Goal: Contribute content: Contribute content

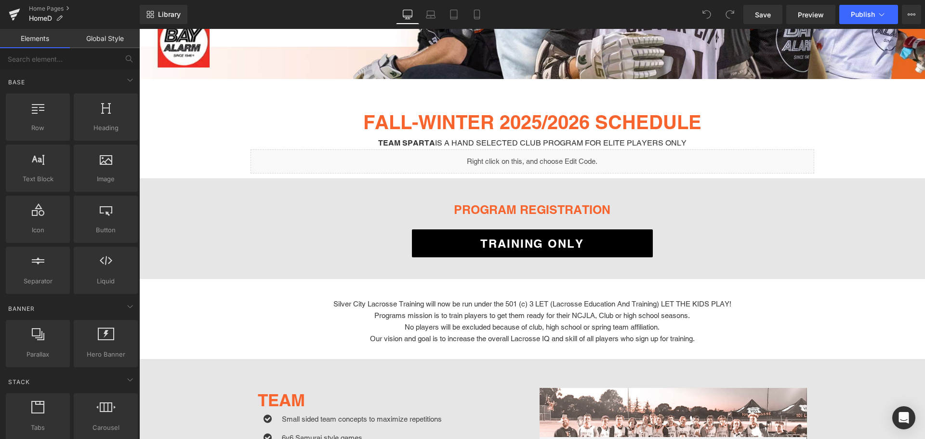
scroll to position [289, 0]
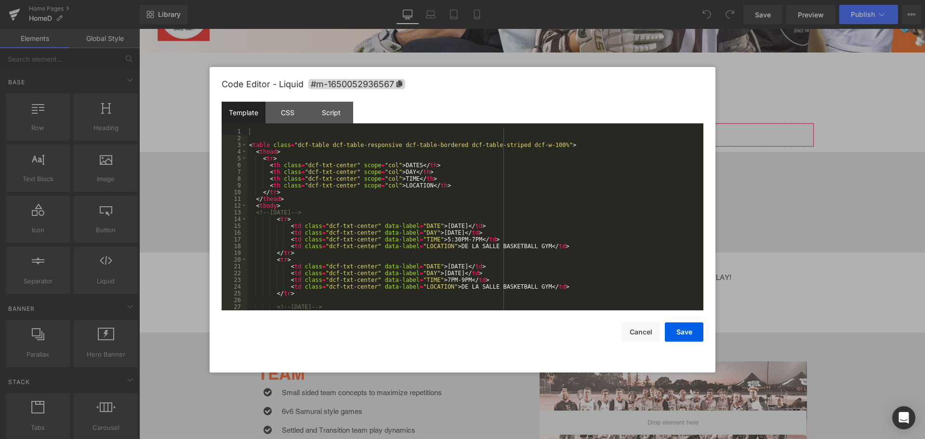
click at [429, 0] on div "You are previewing how the will restyle your page. You can not edit Elements in…" at bounding box center [462, 0] width 925 height 0
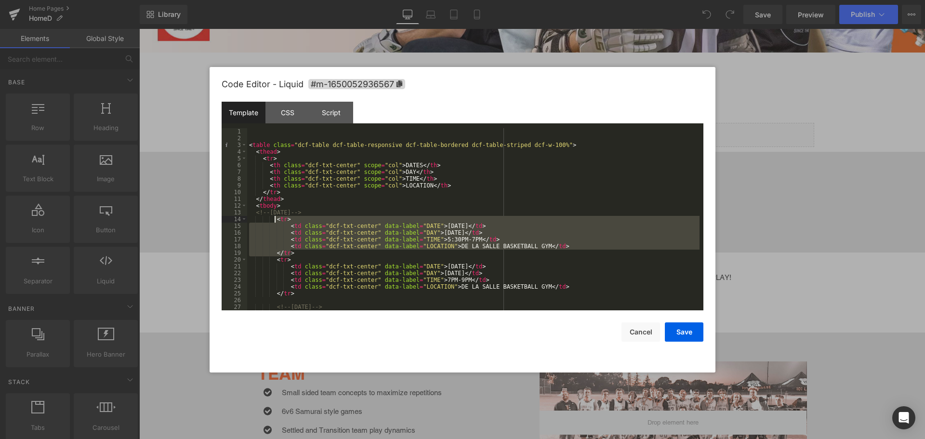
drag, startPoint x: 292, startPoint y: 253, endPoint x: 276, endPoint y: 218, distance: 39.2
click at [276, 218] on div "< table class = "dcf-table dcf-table-responsive dcf-table-bordered dcf-table-st…" at bounding box center [473, 226] width 452 height 196
click at [472, 222] on div "< table class = "dcf-table dcf-table-responsive dcf-table-bordered dcf-table-st…" at bounding box center [473, 219] width 452 height 182
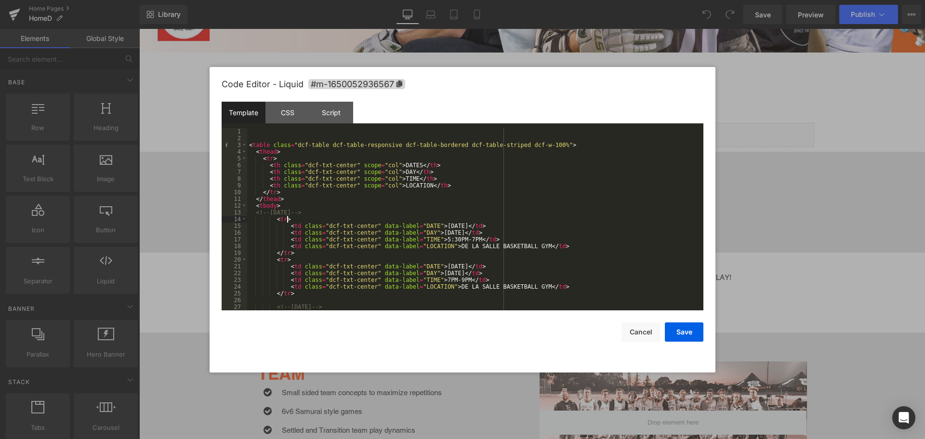
click at [469, 224] on div "< table class = "dcf-table dcf-table-responsive dcf-table-bordered dcf-table-st…" at bounding box center [473, 226] width 452 height 196
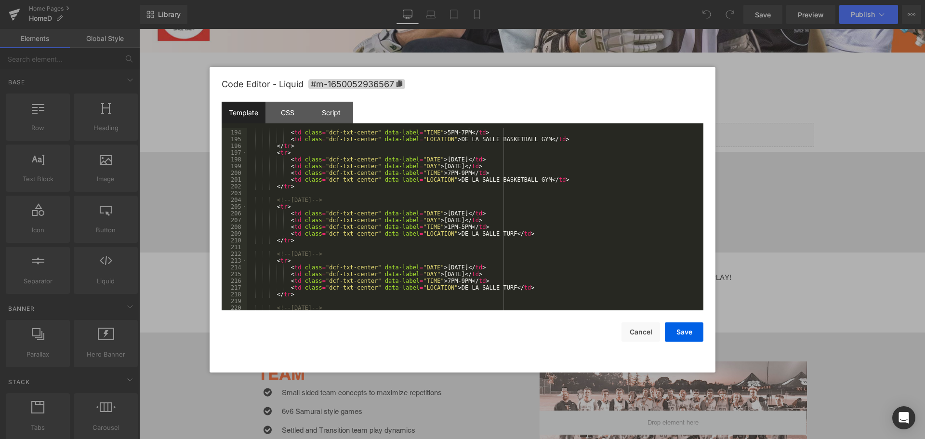
scroll to position [1301, 0]
click at [462, 211] on div "< td class = "dcf-txt-center" data-label = "DAY" > [DATE] </ td > < td class = …" at bounding box center [473, 220] width 452 height 196
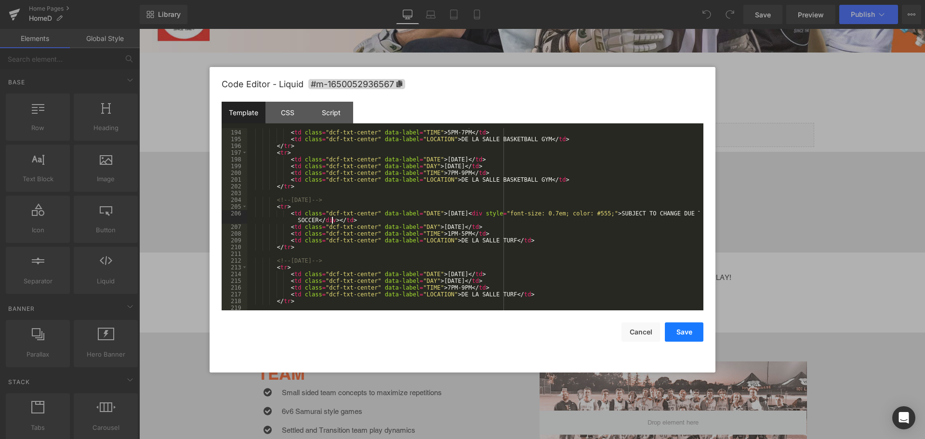
click at [683, 330] on button "Save" at bounding box center [684, 331] width 39 height 19
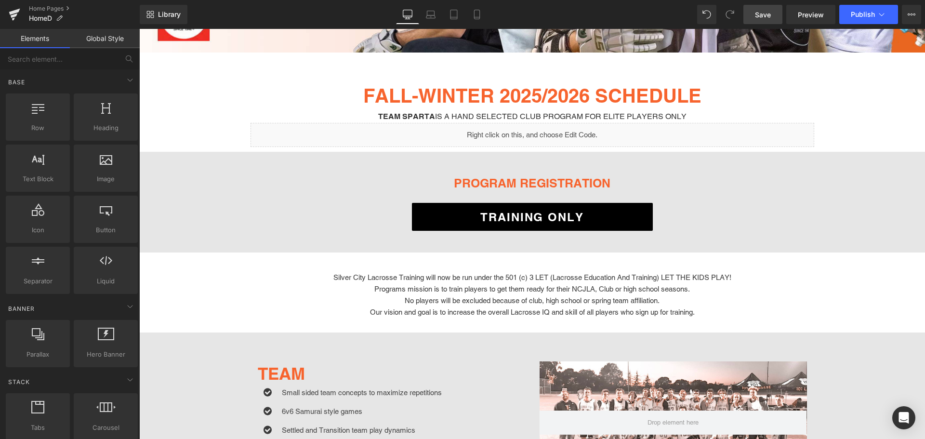
click at [762, 15] on span "Save" at bounding box center [763, 15] width 16 height 10
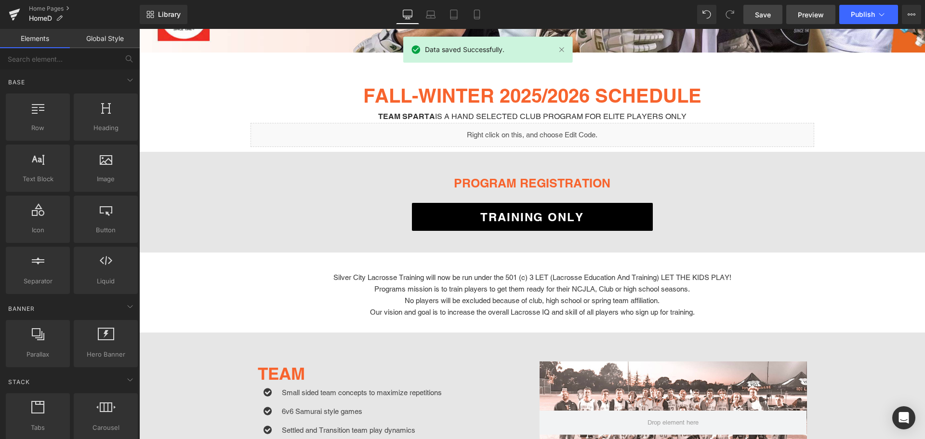
click at [803, 11] on span "Preview" at bounding box center [811, 15] width 26 height 10
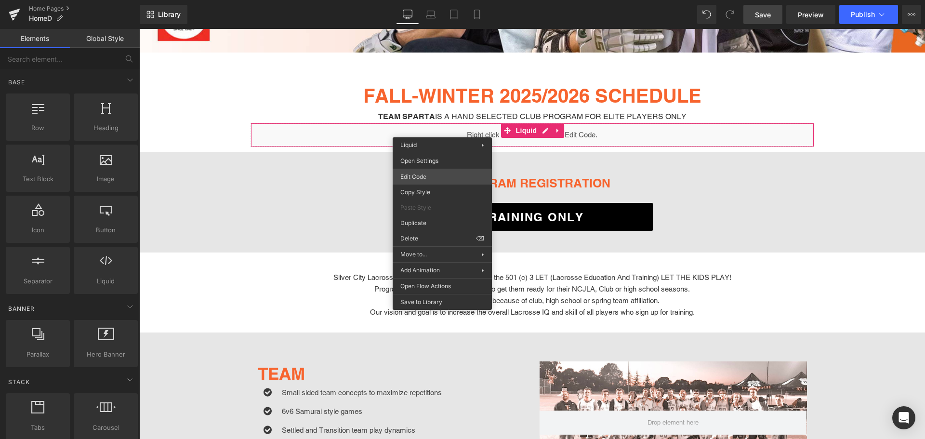
click at [445, 0] on div "You are previewing how the will restyle your page. You can not edit Elements in…" at bounding box center [462, 0] width 925 height 0
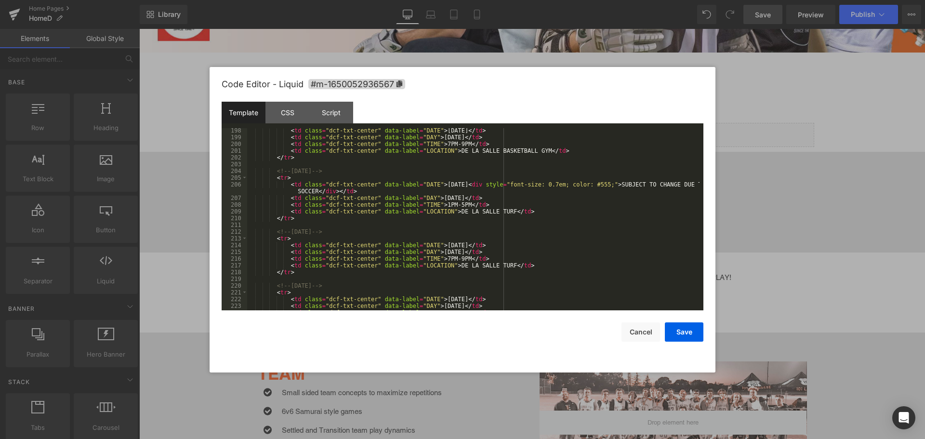
scroll to position [1330, 0]
click at [462, 244] on div "< td class = "dcf-txt-center" data-label = "DATE" > [DATE] </ td > < td class =…" at bounding box center [473, 225] width 452 height 196
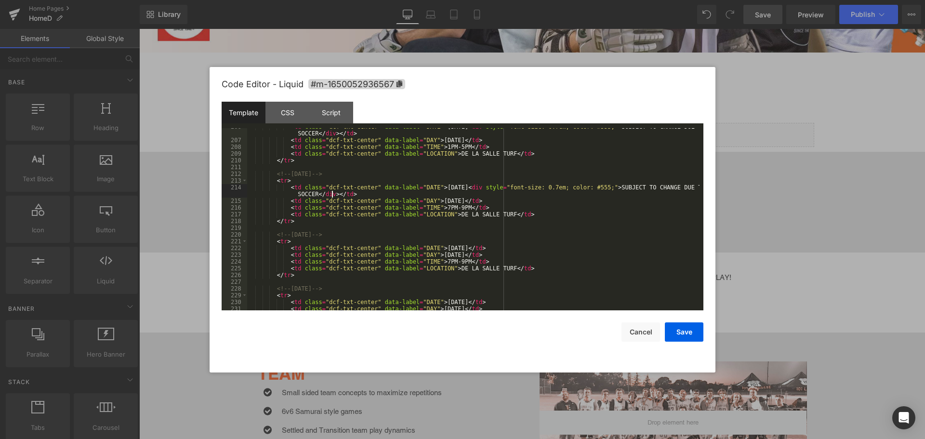
scroll to position [1387, 0]
click at [462, 247] on div "< td class = "dcf-txt-center" data-label = "DATE" > [DATE] < div style = "font-…" at bounding box center [473, 224] width 452 height 202
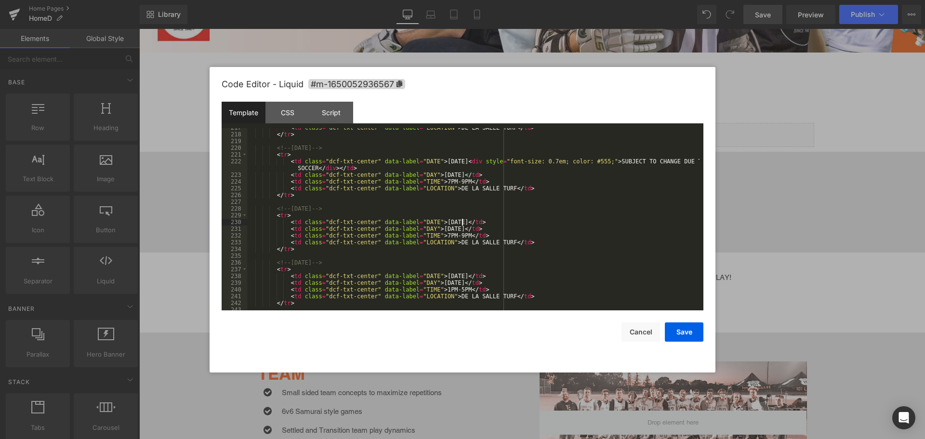
click at [462, 220] on div "< td class = "dcf-txt-center" data-label = "LOCATION" > DE LA SALLE TURF </ td …" at bounding box center [473, 222] width 452 height 196
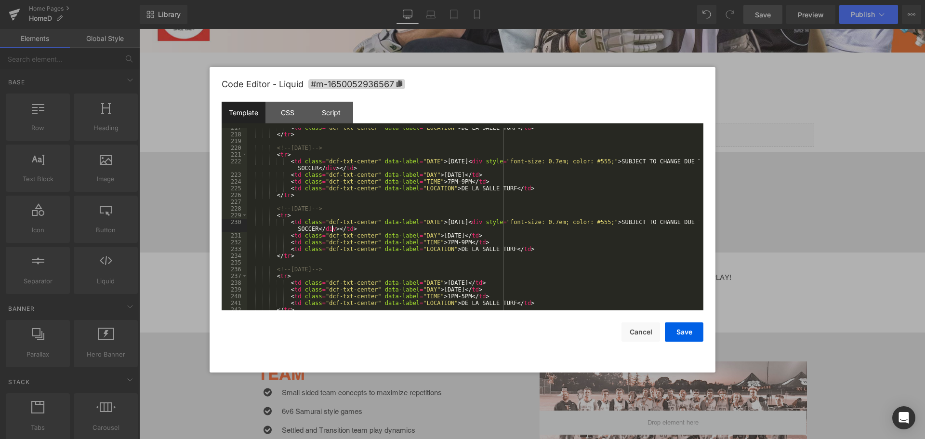
scroll to position [1532, 0]
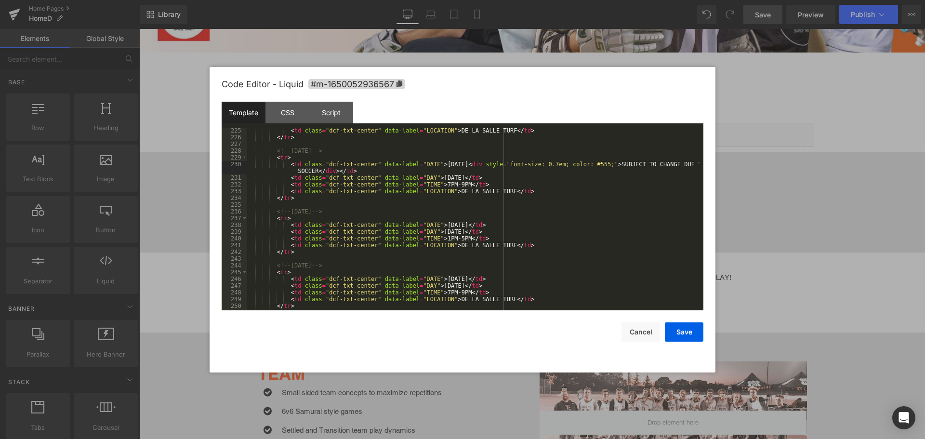
click at [463, 224] on div "< td class = "dcf-txt-center" data-label = "LOCATION" > DE LA SALLE TURF </ td …" at bounding box center [473, 225] width 452 height 196
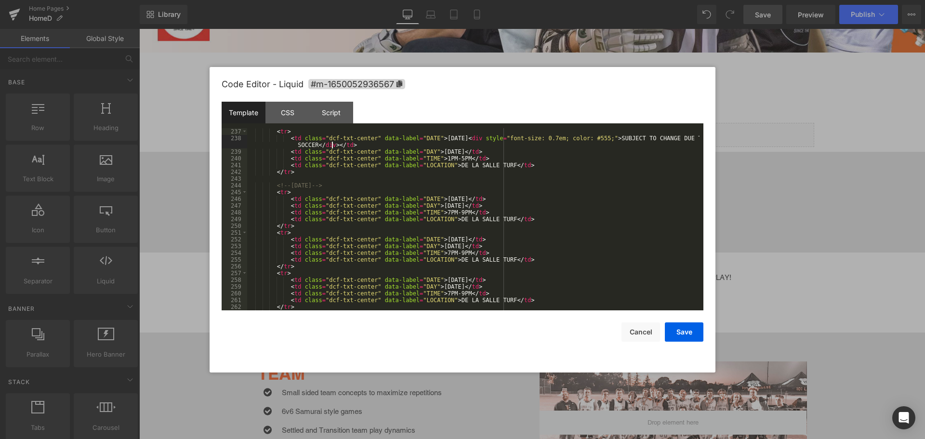
scroll to position [1619, 0]
click at [465, 198] on div "< tr > < td class = "dcf-txt-center" data-label = "DATE" > [DATE] < div style =…" at bounding box center [473, 226] width 452 height 196
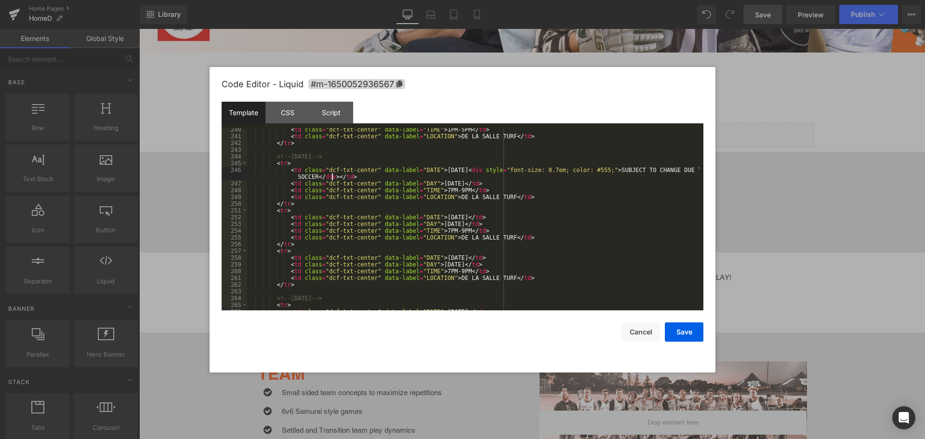
scroll to position [1648, 0]
click at [466, 216] on div "< td class = "dcf-txt-center" data-label = "TIME" > 1PM-5PM </ td > < td class …" at bounding box center [473, 224] width 452 height 196
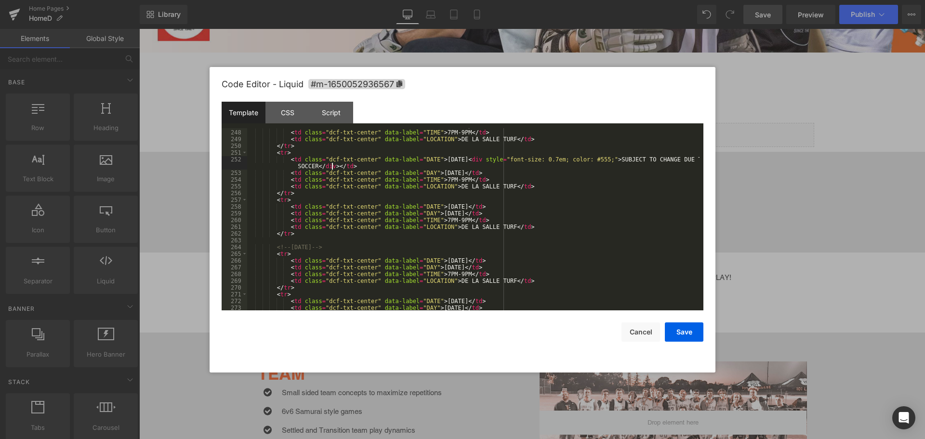
scroll to position [1705, 0]
click at [466, 206] on div "< td class = "dcf-txt-center" data-label = "DAY" > [DATE] </ td > < td class = …" at bounding box center [473, 220] width 452 height 196
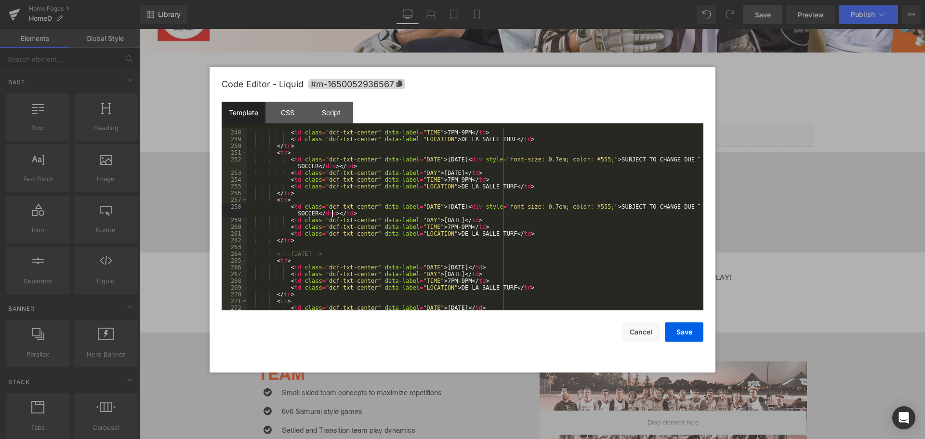
scroll to position [1763, 0]
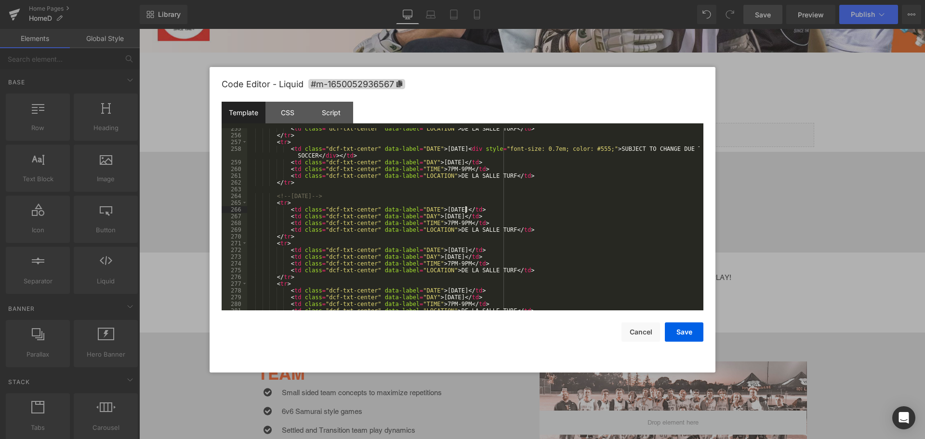
click at [464, 210] on div "< td class = "dcf-txt-center" data-label = "LOCATION" > DE LA SALLE TURF </ td …" at bounding box center [473, 223] width 452 height 196
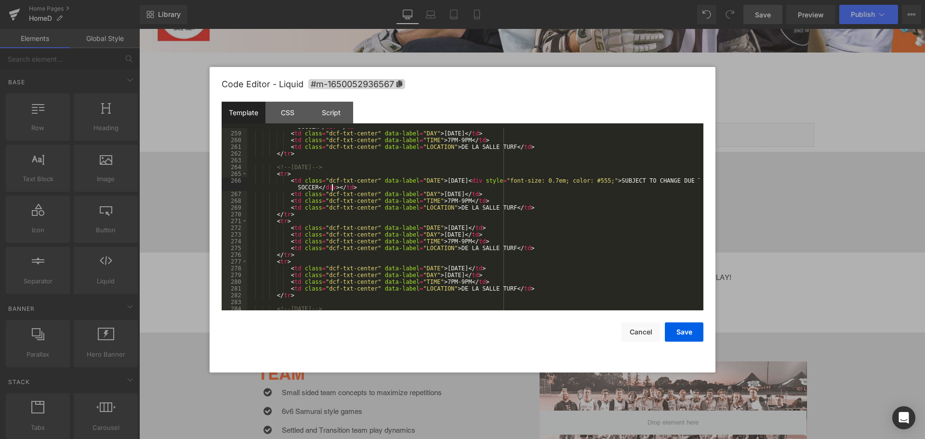
scroll to position [1821, 0]
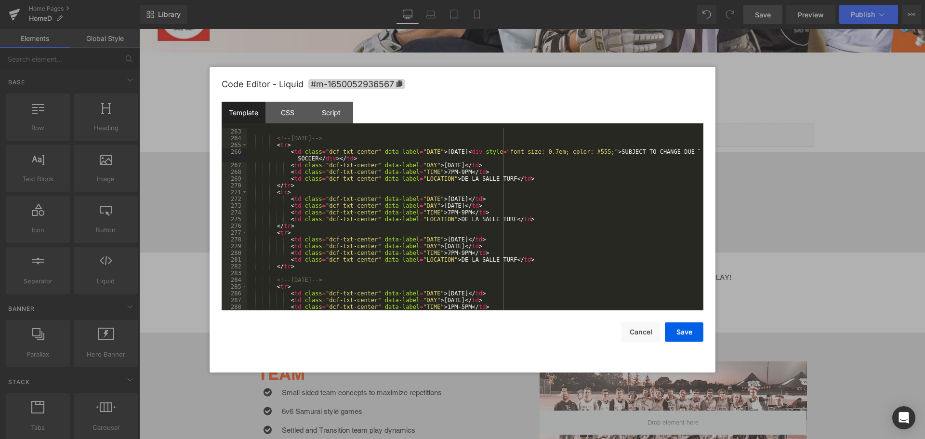
click at [465, 199] on div "<!-- [DATE] --> < tr > < td class = "dcf-txt-center" data-label = "DATE" > [DAT…" at bounding box center [473, 226] width 452 height 196
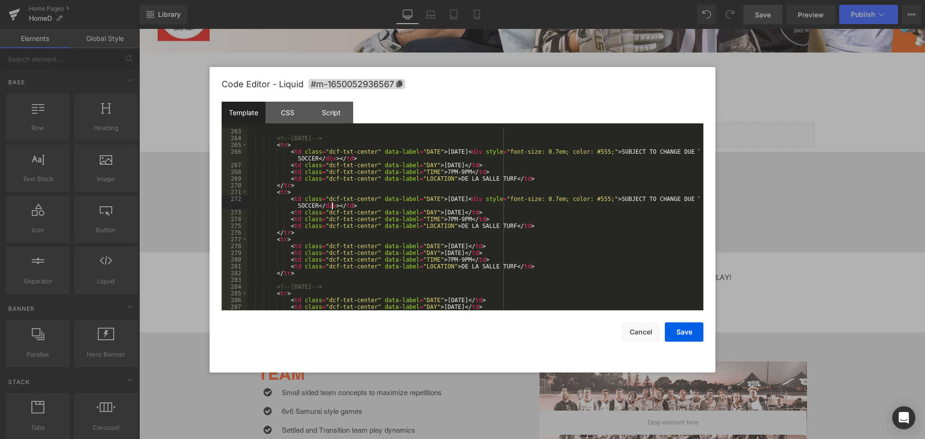
scroll to position [1850, 0]
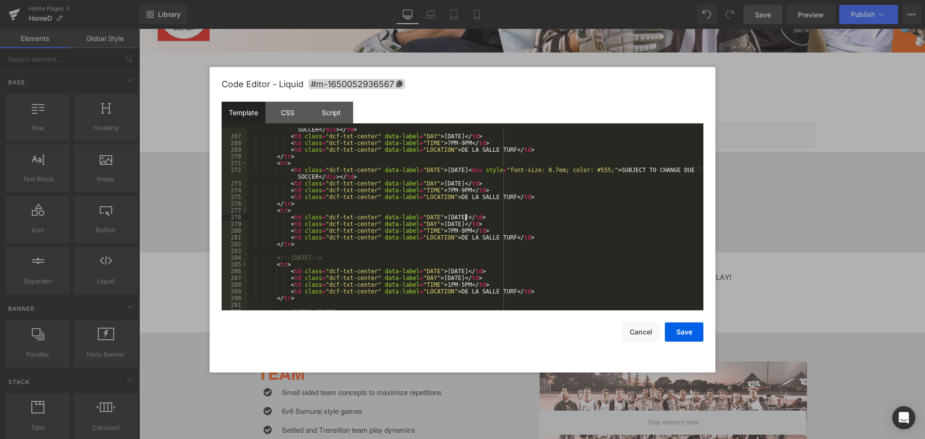
click at [464, 215] on div "< td class = "dcf-txt-center" data-label = "DATE" > [DATE] < div style = "font-…" at bounding box center [473, 220] width 452 height 202
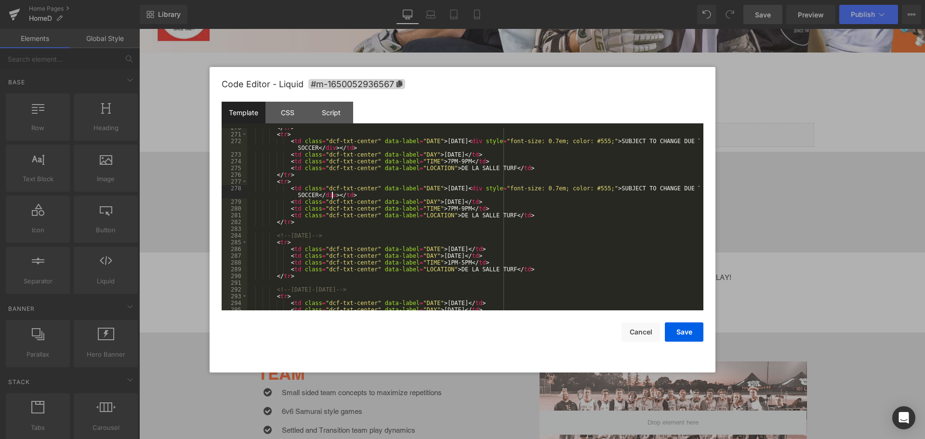
scroll to position [1908, 0]
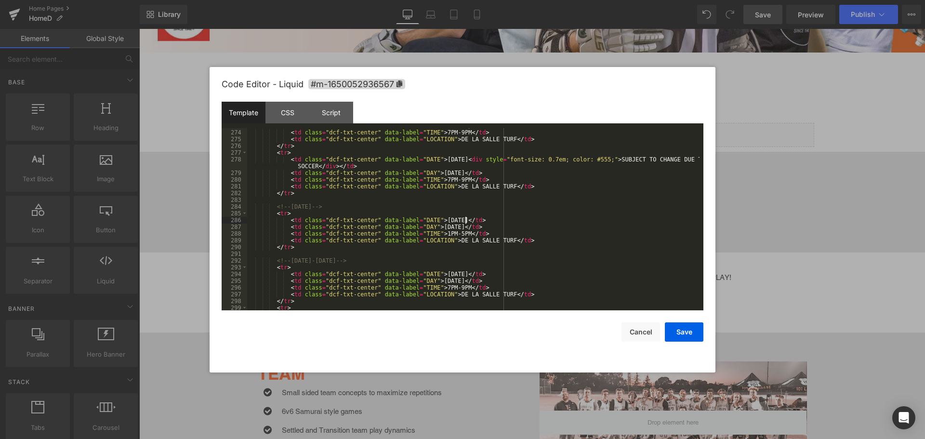
click at [466, 220] on div "< td class = "dcf-txt-center" data-label = "DAY" > [DATE] </ td > < td class = …" at bounding box center [473, 220] width 452 height 196
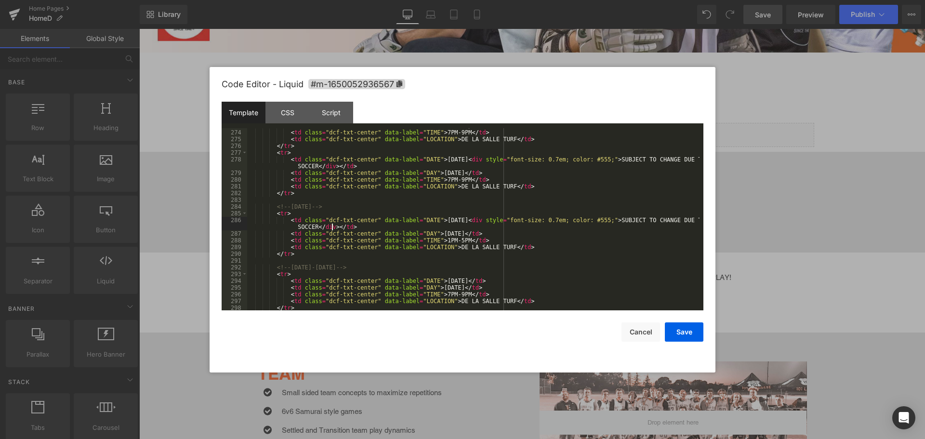
scroll to position [1965, 0]
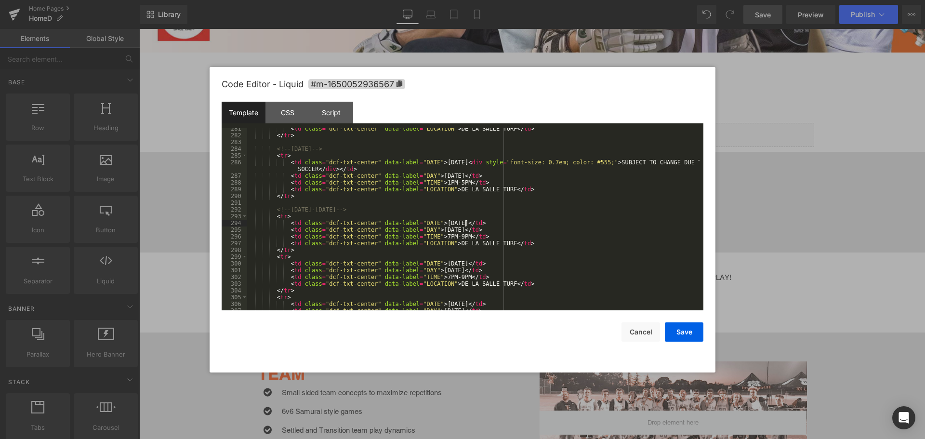
click at [465, 223] on div "< td class = "dcf-txt-center" data-label = "LOCATION" > DE LA SALLE TURF </ td …" at bounding box center [473, 223] width 452 height 196
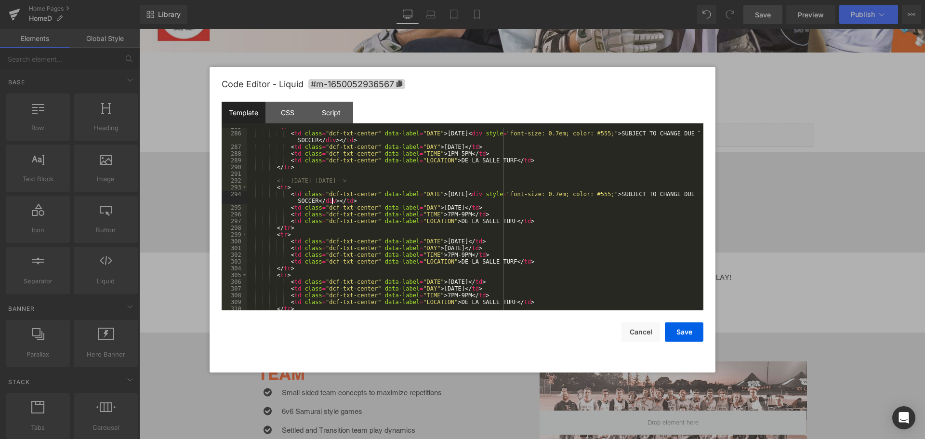
scroll to position [2023, 0]
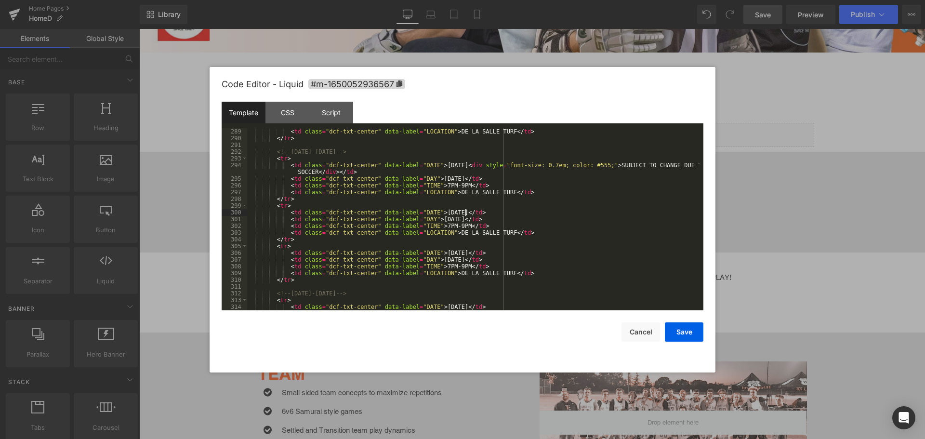
click at [465, 212] on div "< td class = "dcf-txt-center" data-label = "LOCATION" > DE LA SALLE TURF </ td …" at bounding box center [473, 226] width 452 height 196
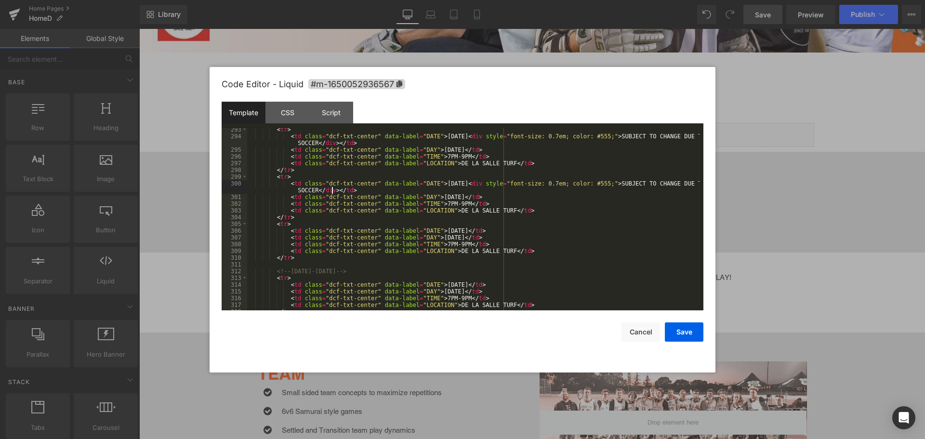
scroll to position [2081, 0]
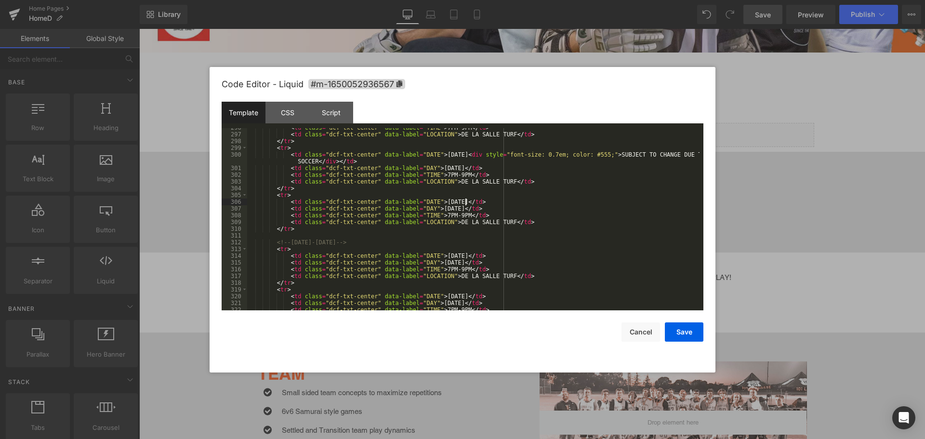
click at [465, 200] on div "< td class = "dcf-txt-center" data-label = "TIME" > 7PM-9PM </ td > < td class …" at bounding box center [473, 222] width 452 height 196
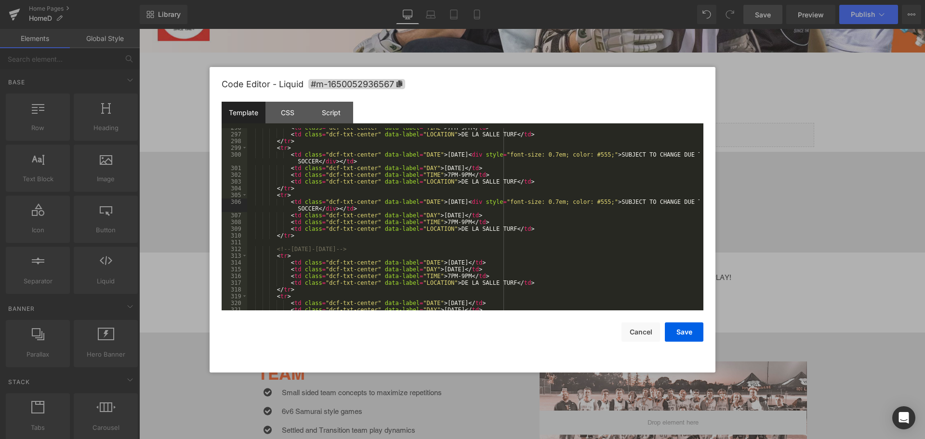
scroll to position [2110, 0]
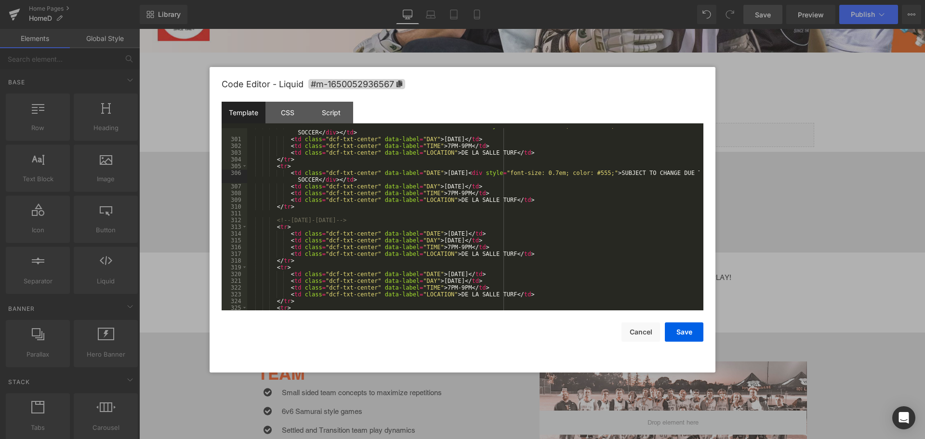
click at [462, 233] on div "< td class = "dcf-txt-center" data-label = "DATE" > [DATE] < div style = "font-…" at bounding box center [473, 223] width 452 height 202
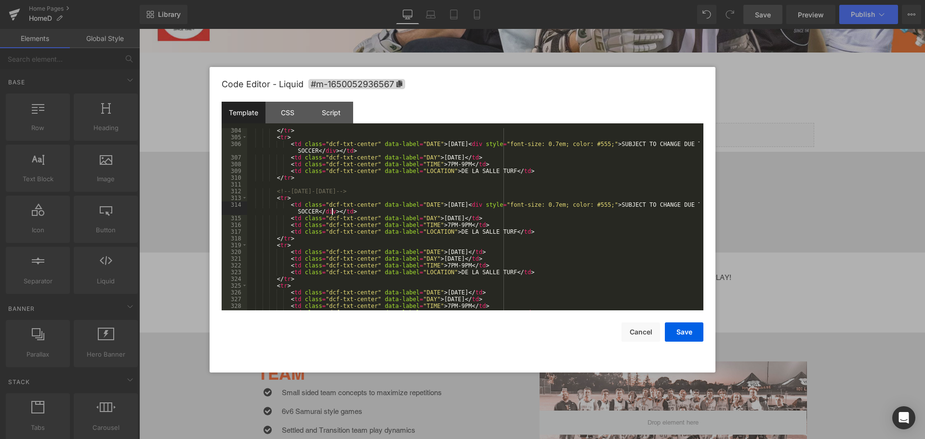
scroll to position [2168, 0]
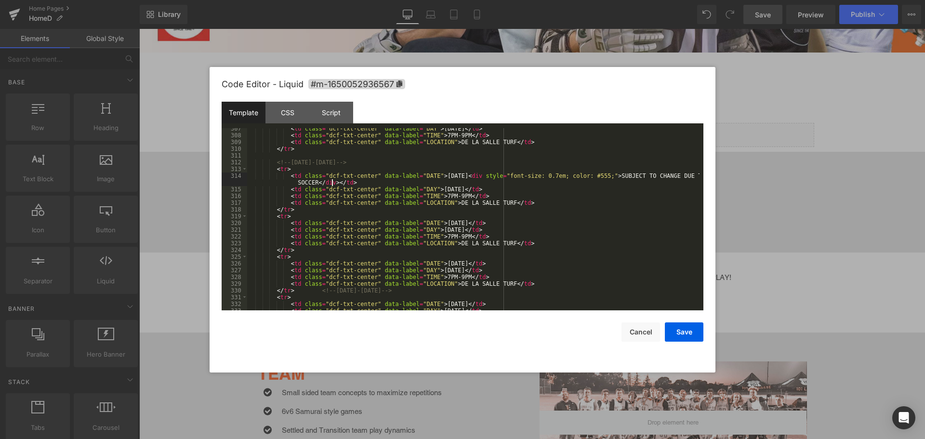
click at [461, 224] on div "< td class = "dcf-txt-center" data-label = "DAY" > [DATE] </ td > < td class = …" at bounding box center [473, 223] width 452 height 196
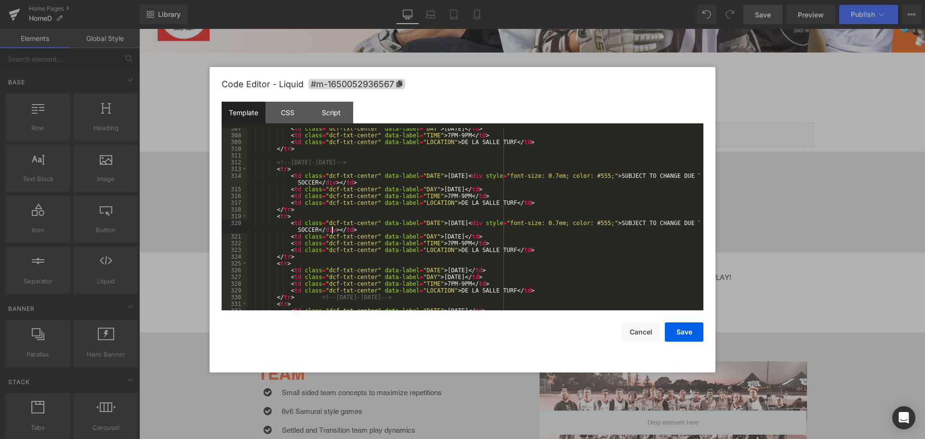
scroll to position [2197, 0]
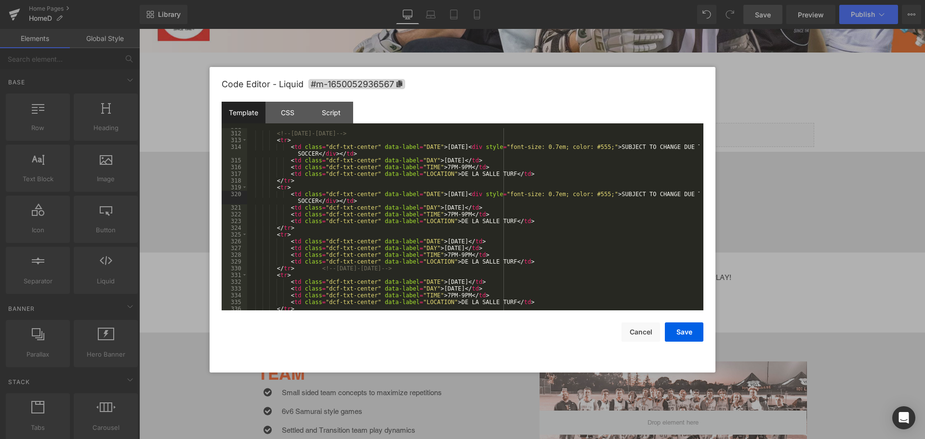
click at [461, 239] on div "<!-- [DATE]-[DATE] --> < tr > < td class = "dcf-txt-center" data-label = "DATE"…" at bounding box center [473, 221] width 452 height 196
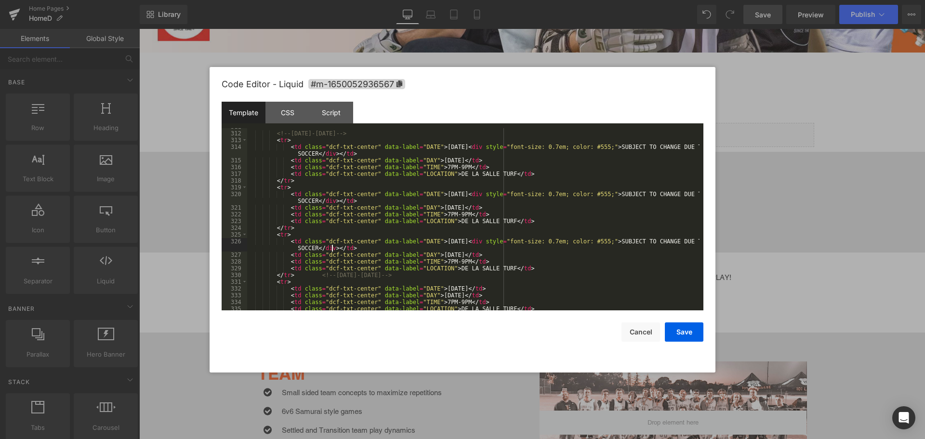
scroll to position [2255, 0]
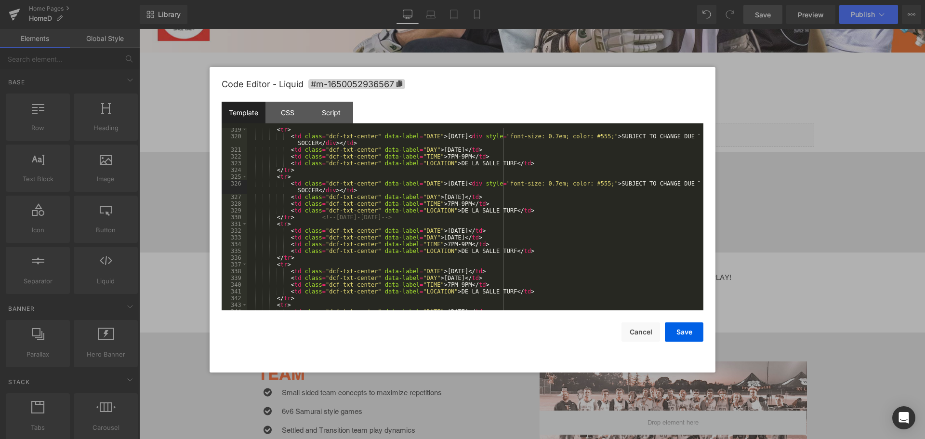
click at [462, 230] on div "< tr > < td class = "dcf-txt-center" data-label = "DATE" > [DATE] < div style =…" at bounding box center [473, 224] width 452 height 196
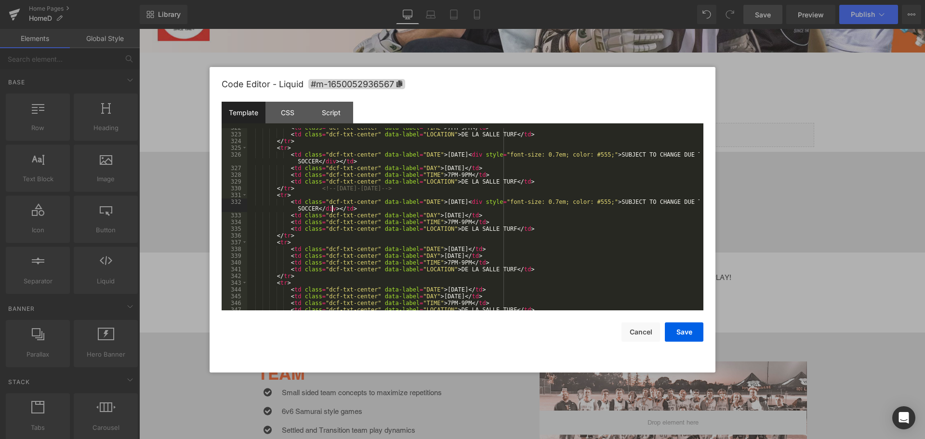
scroll to position [2312, 0]
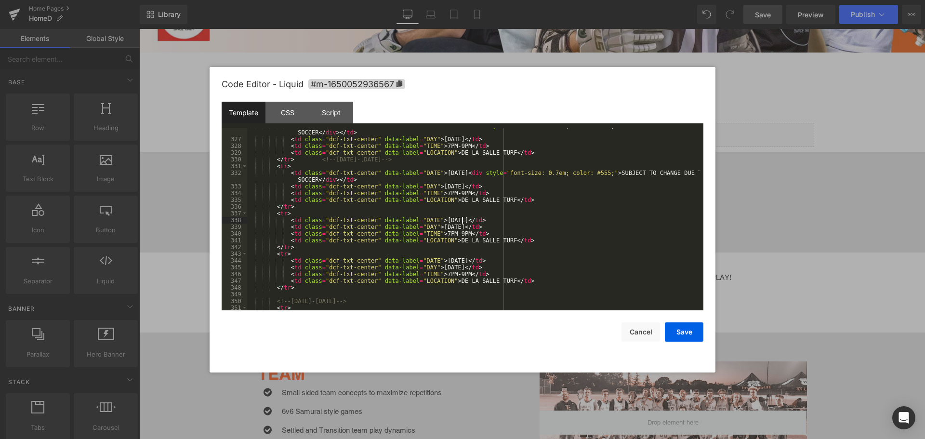
click at [462, 220] on div "< td class = "dcf-txt-center" data-label = "DATE" > [DATE] < div style = "font-…" at bounding box center [473, 223] width 452 height 202
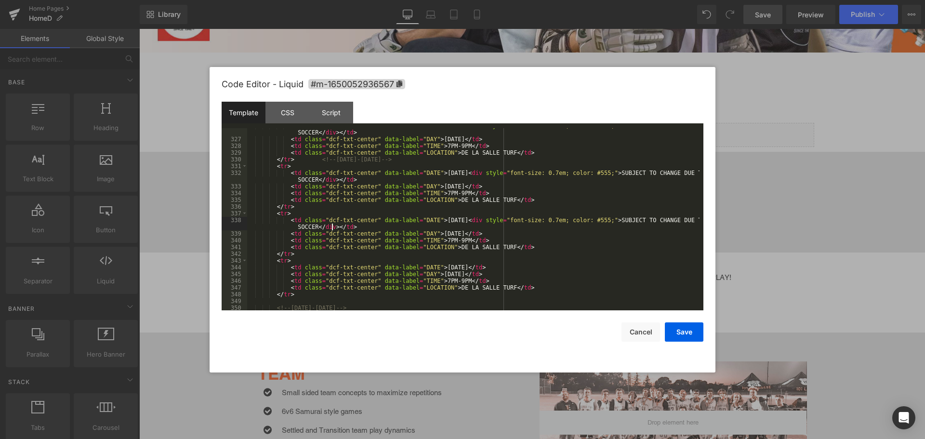
scroll to position [2341, 0]
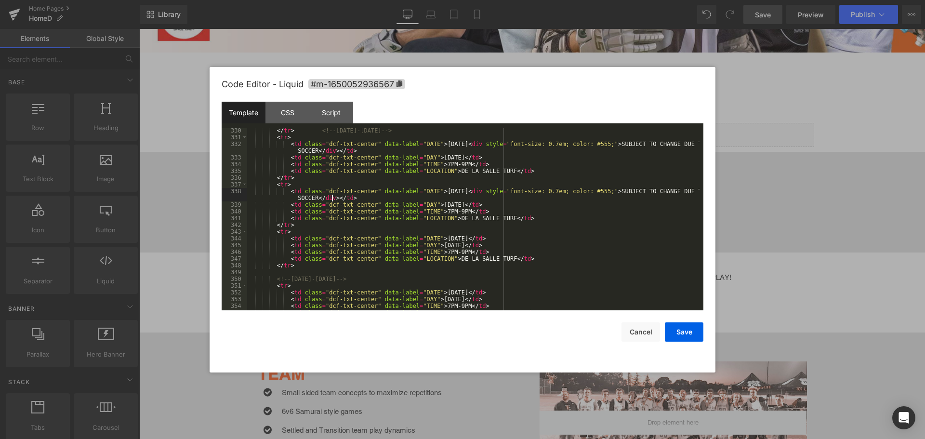
click at [466, 236] on div "</ tr > <!-- [DATE]-[DATE] --> < tr > < td class = "dcf-txt-center" data-label …" at bounding box center [473, 225] width 452 height 196
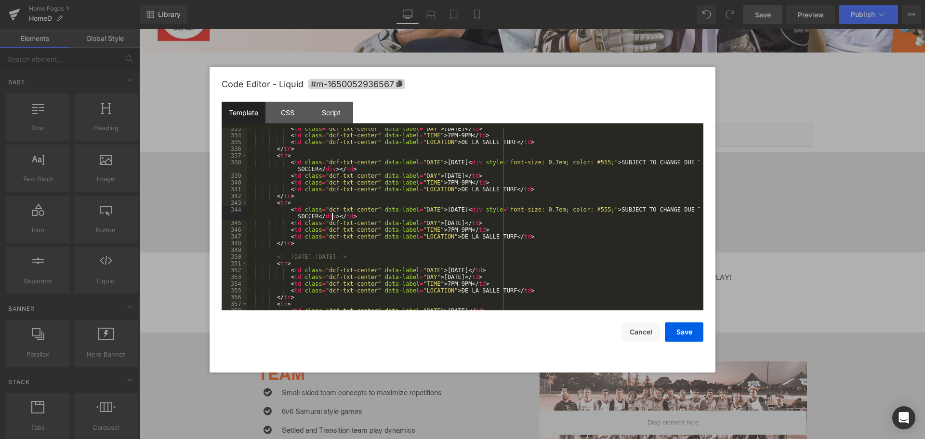
scroll to position [2399, 0]
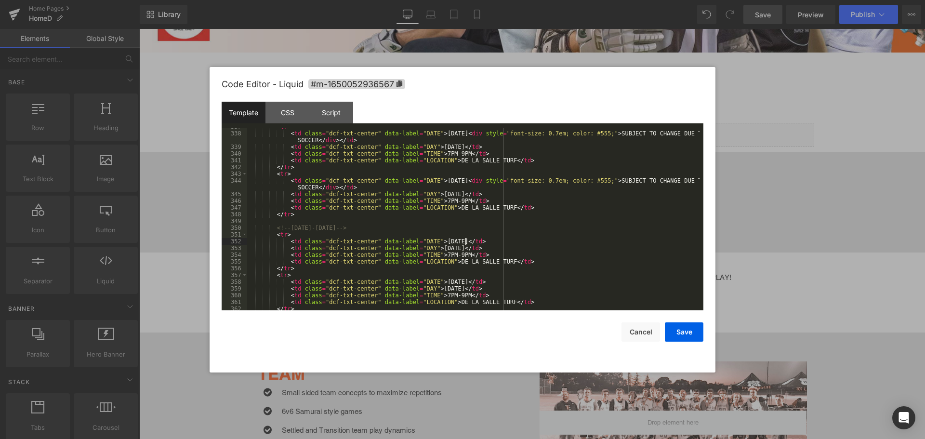
click at [466, 238] on div "< tr > < td class = "dcf-txt-center" data-label = "DATE" > [DATE] < div style =…" at bounding box center [473, 221] width 452 height 196
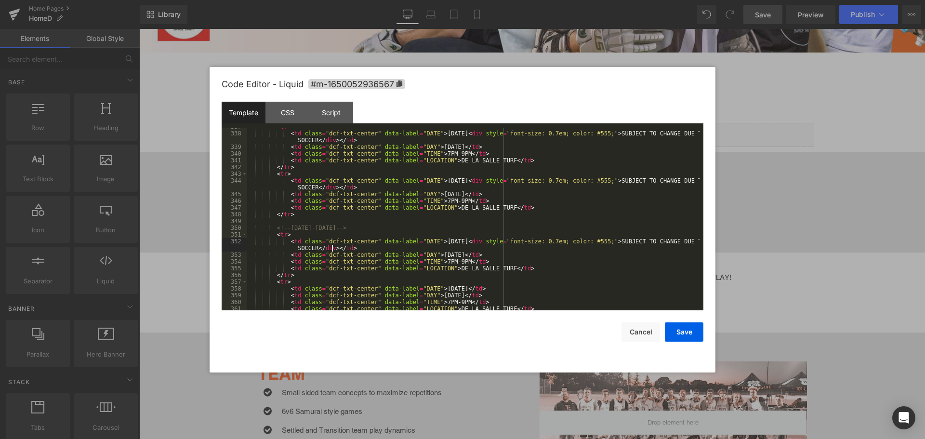
scroll to position [2457, 0]
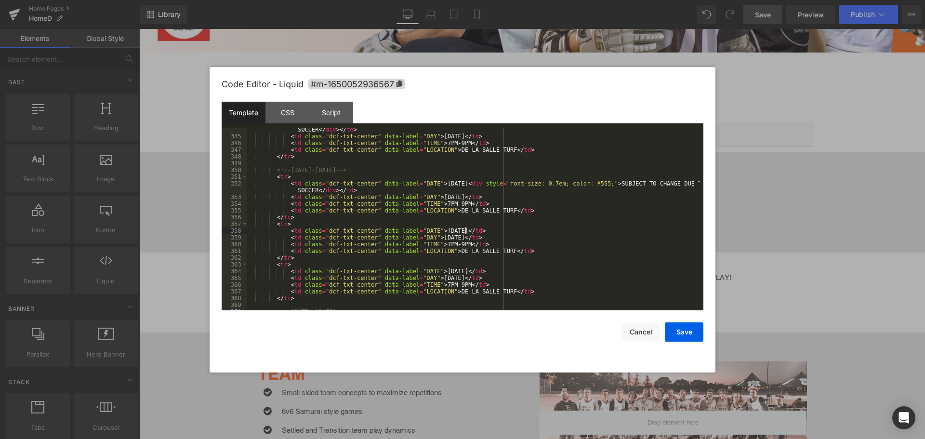
click at [466, 230] on div "< td class = "dcf-txt-center" data-label = "DATE" > [DATE] < div style = "font-…" at bounding box center [473, 220] width 452 height 202
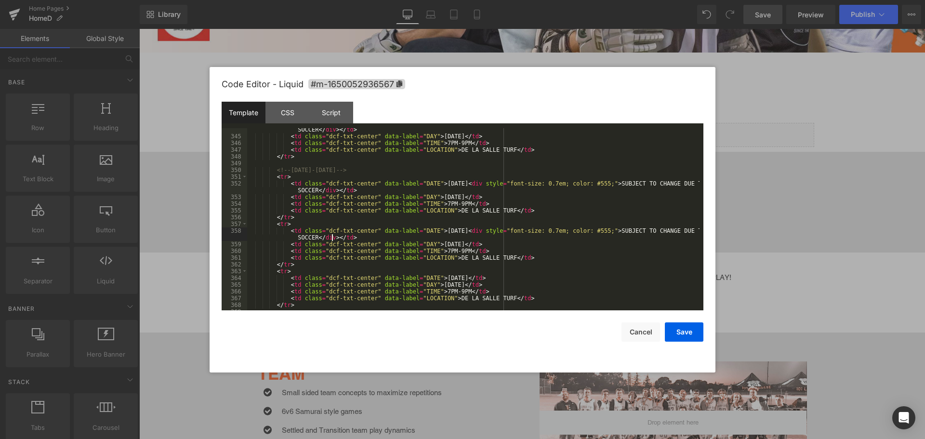
scroll to position [2486, 0]
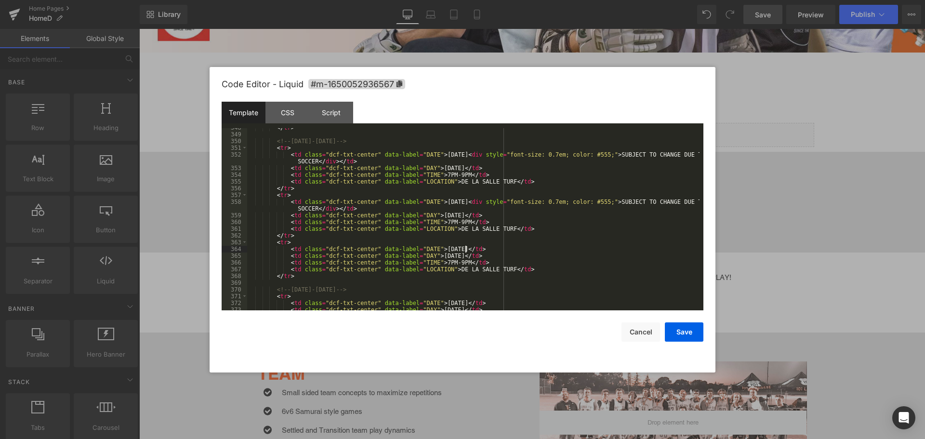
click at [465, 247] on div "</ tr > <!-- [DATE]-[DATE] --> < tr > < td class = "dcf-txt-center" data-label …" at bounding box center [473, 222] width 452 height 196
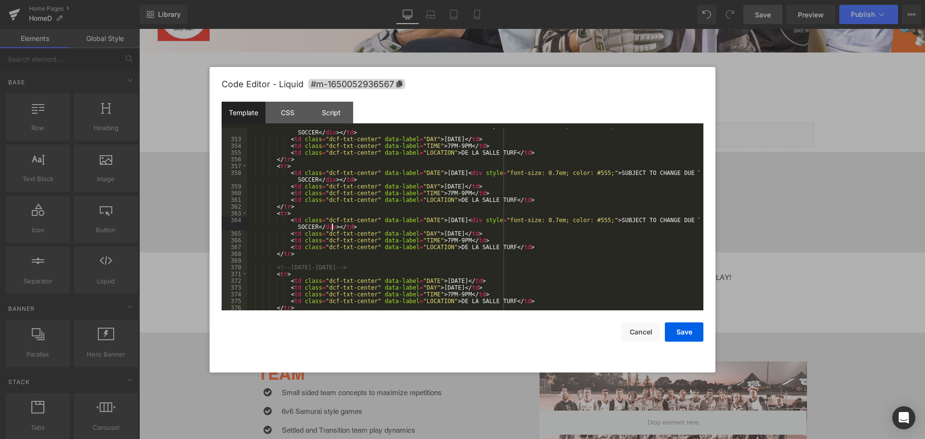
scroll to position [2544, 0]
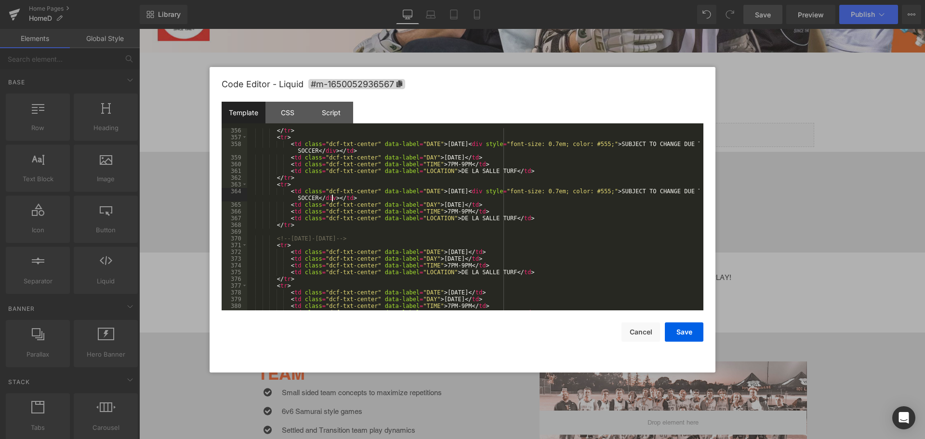
click at [459, 251] on div "</ tr > < tr > < td class = "dcf-txt-center" data-label = "DATE" > [DATE] < div…" at bounding box center [473, 225] width 452 height 196
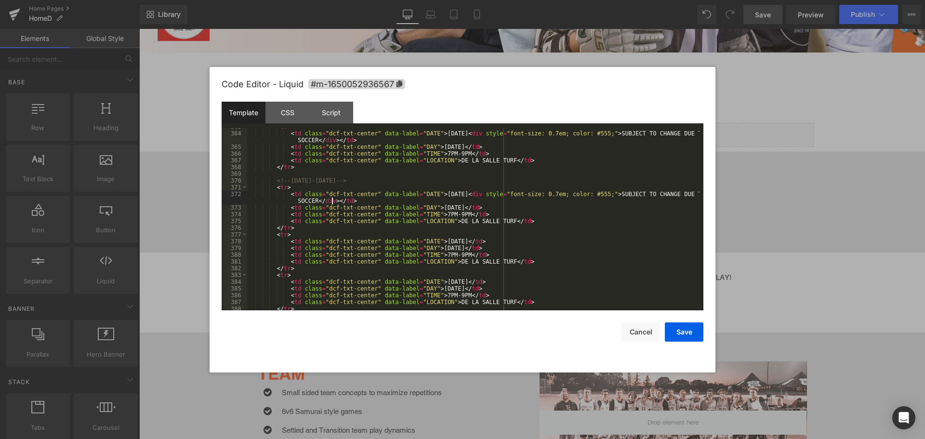
scroll to position [2601, 0]
click at [460, 242] on div "< tr > < td class = "dcf-txt-center" data-label = "DATE" > [DATE] < div style =…" at bounding box center [473, 221] width 452 height 196
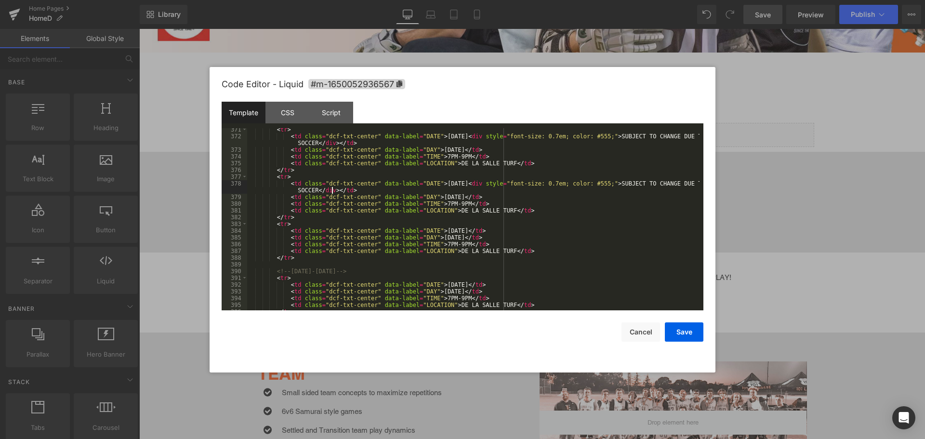
scroll to position [2659, 0]
click at [461, 232] on div "< tr > < td class = "dcf-txt-center" data-label = "DATE" > [DATE] < div style =…" at bounding box center [473, 224] width 452 height 196
click at [459, 230] on div "< tr > < td class = "dcf-txt-center" data-label = "DATE" > [DATE] < div style =…" at bounding box center [473, 224] width 452 height 196
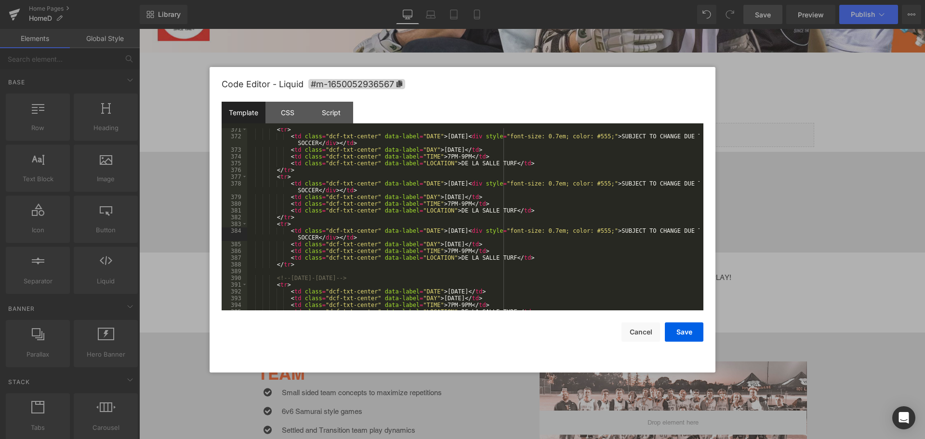
scroll to position [2688, 0]
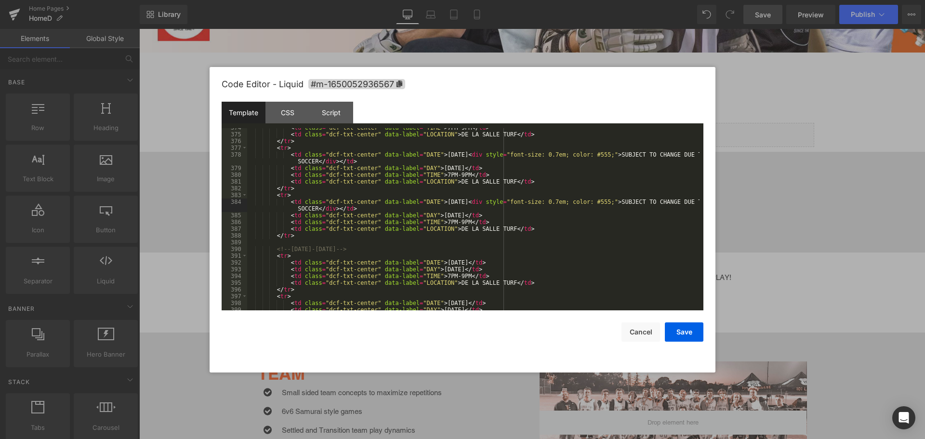
click at [461, 262] on div "< td class = "dcf-txt-center" data-label = "TIME" > 7PM-9PM </ td > < td class …" at bounding box center [473, 222] width 452 height 196
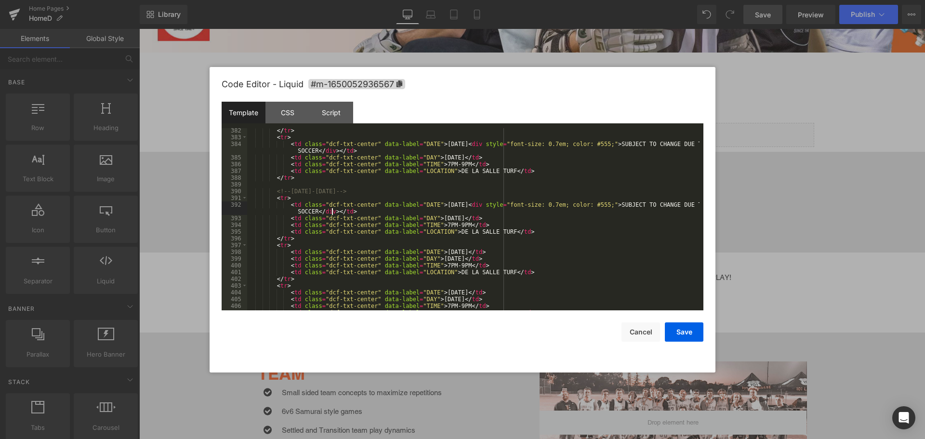
scroll to position [2746, 0]
drag, startPoint x: 462, startPoint y: 253, endPoint x: 470, endPoint y: 252, distance: 8.2
click at [462, 252] on div "</ tr > < tr > < td class = "dcf-txt-center" data-label = "DATE" > [DATE] < div…" at bounding box center [473, 225] width 452 height 196
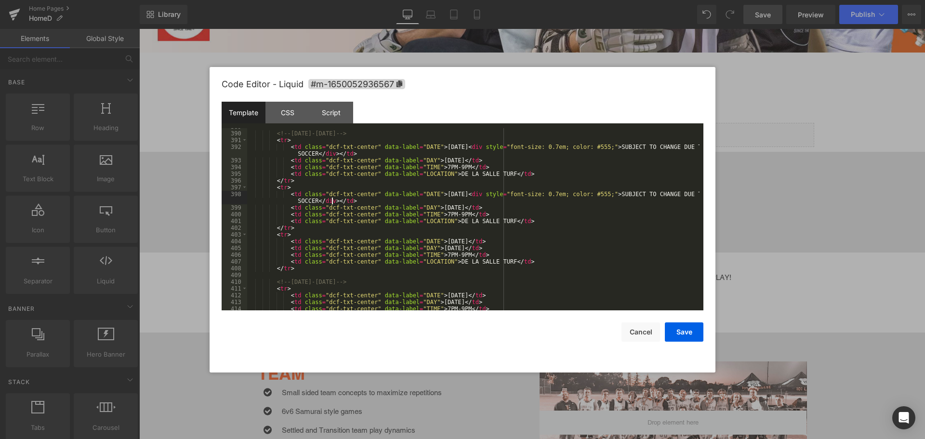
scroll to position [2804, 0]
click at [461, 241] on div "<!-- [DATE]-[DATE] --> < tr > < td class = "dcf-txt-center" data-label = "DATE"…" at bounding box center [473, 221] width 452 height 196
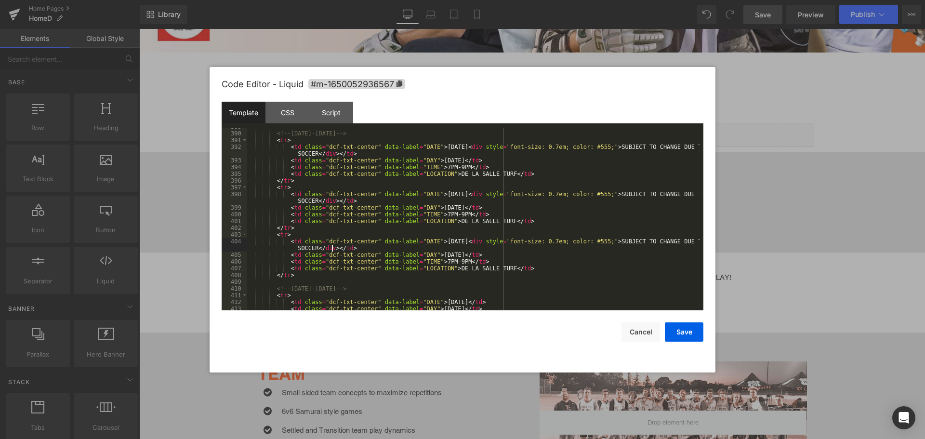
scroll to position [2861, 0]
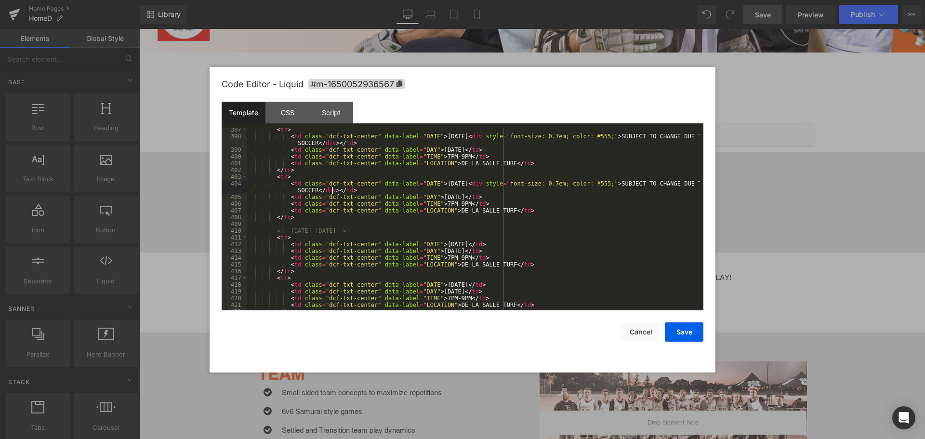
click at [461, 245] on div "< tr > < td class = "dcf-txt-center" data-label = "DATE" > [DATE] < div style =…" at bounding box center [473, 224] width 452 height 196
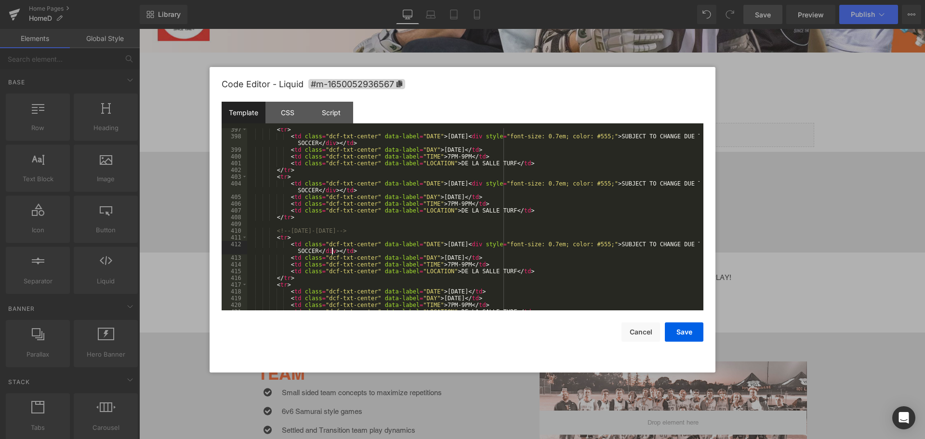
scroll to position [2890, 0]
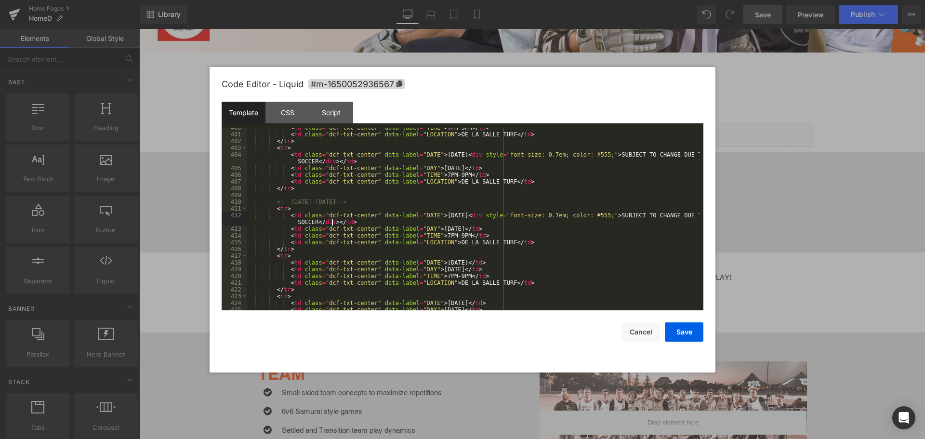
click at [463, 261] on div "< td class = "dcf-txt-center" data-label = "TIME" > 7PM-9PM </ td > < td class …" at bounding box center [473, 222] width 452 height 196
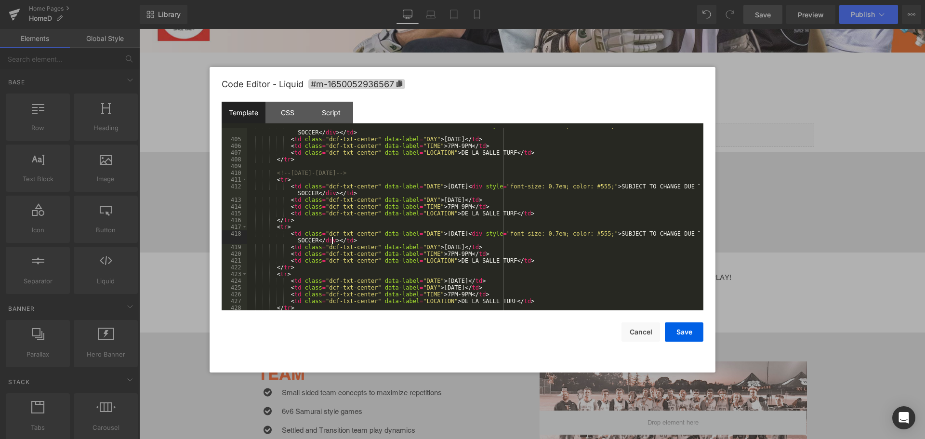
scroll to position [2948, 0]
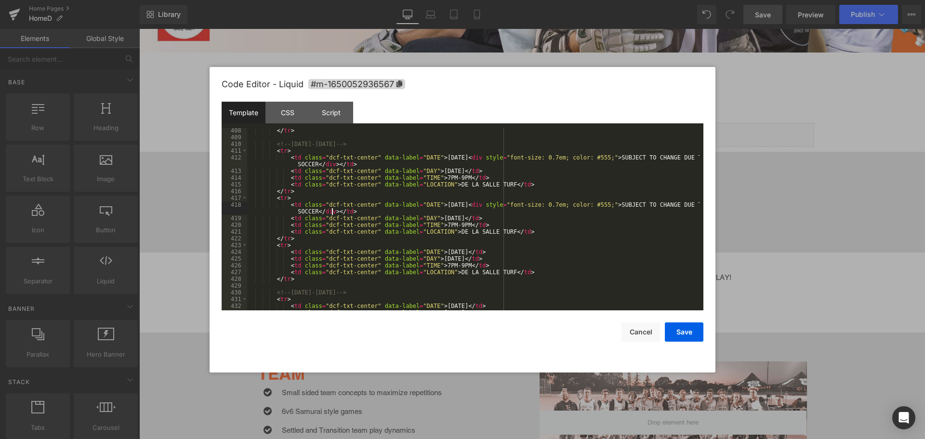
click at [462, 250] on div "</ tr > <!-- [DATE]-[DATE] --> < tr > < td class = "dcf-txt-center" data-label …" at bounding box center [473, 225] width 452 height 196
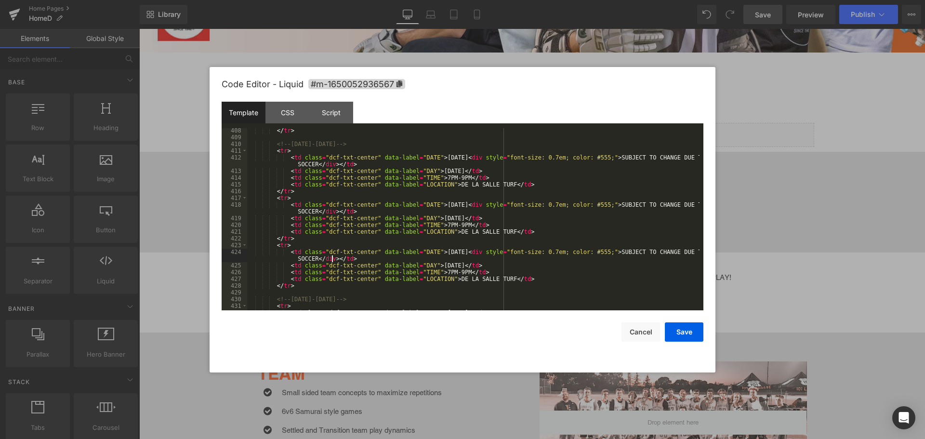
scroll to position [3006, 0]
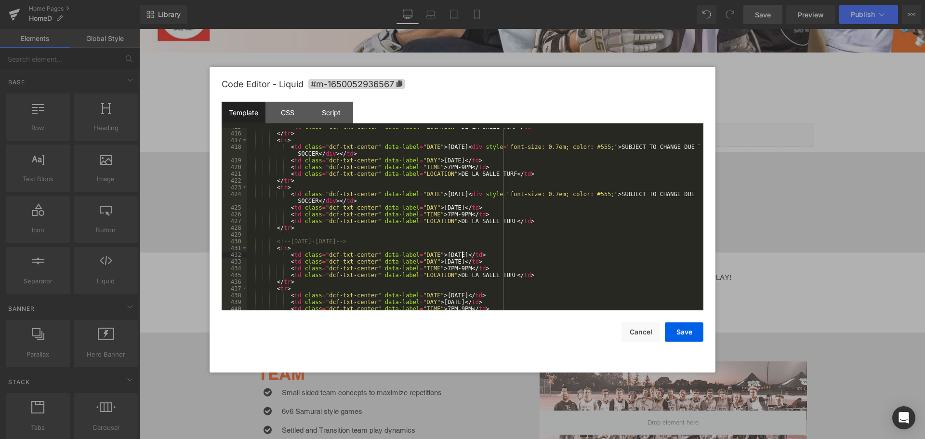
click at [462, 253] on div "< td class = "dcf-txt-center" data-label = "LOCATION" > DE LA SALLE TURF </ td …" at bounding box center [473, 221] width 452 height 196
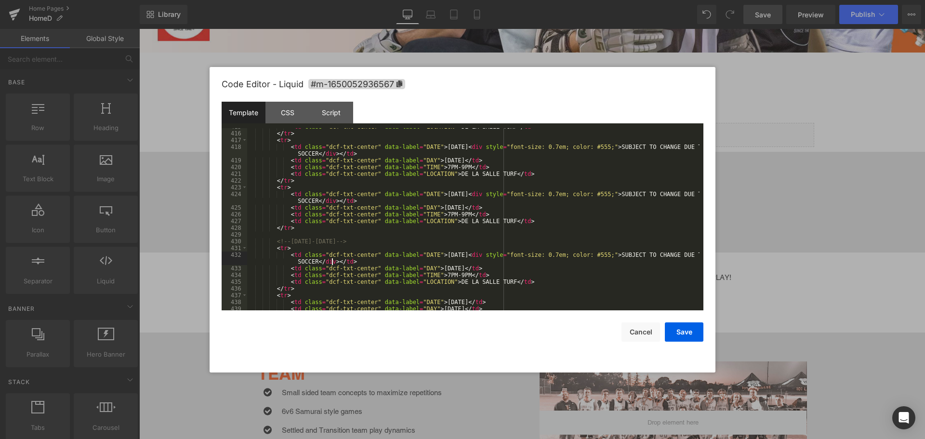
scroll to position [3064, 0]
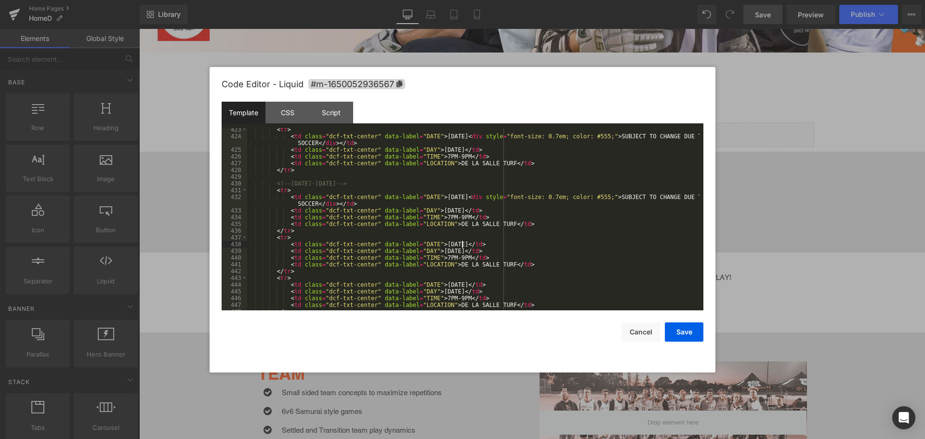
click at [461, 244] on div "< tr > < td class = "dcf-txt-center" data-label = "DATE" > [DATE] < div style =…" at bounding box center [473, 224] width 452 height 196
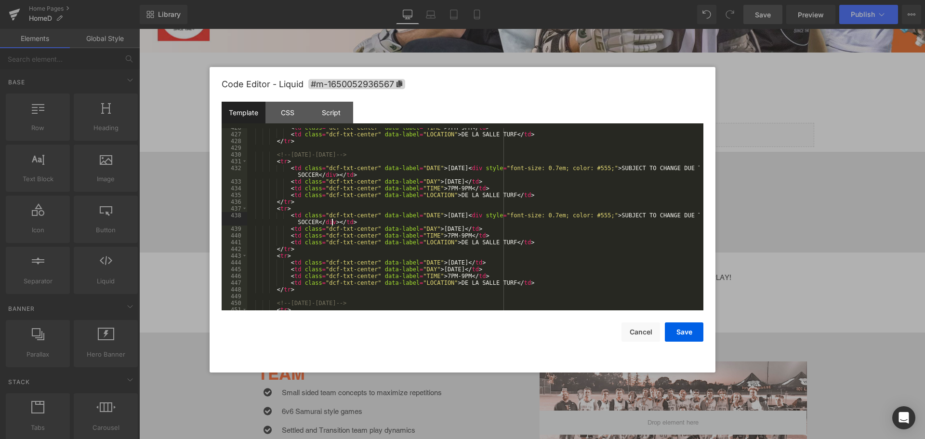
scroll to position [3122, 0]
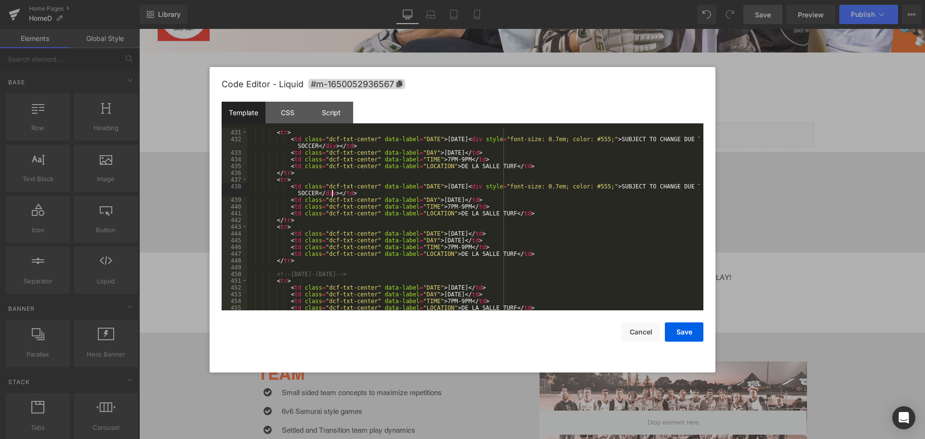
click at [463, 234] on div "<!-- [DATE]-[DATE] --> < tr > < td class = "dcf-txt-center" data-label = "DATE"…" at bounding box center [473, 220] width 452 height 196
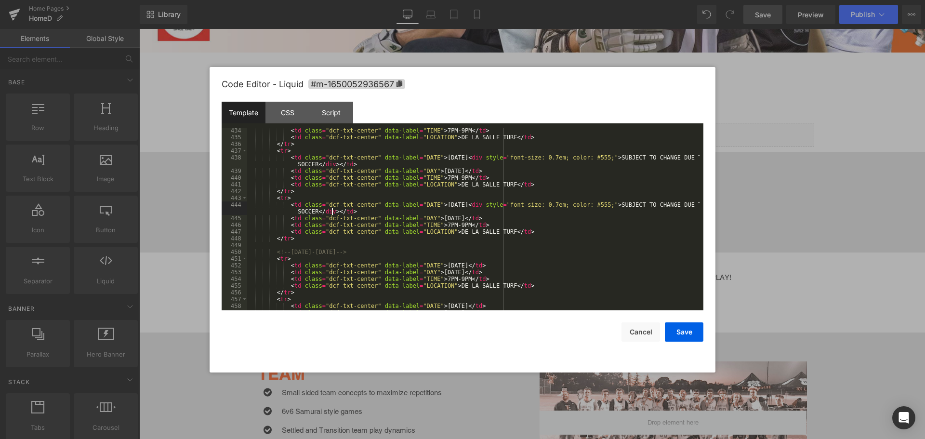
scroll to position [3151, 0]
click at [461, 264] on div "< td class = "dcf-txt-center" data-label = "TIME" > 7PM-9PM </ td > < td class …" at bounding box center [473, 225] width 452 height 196
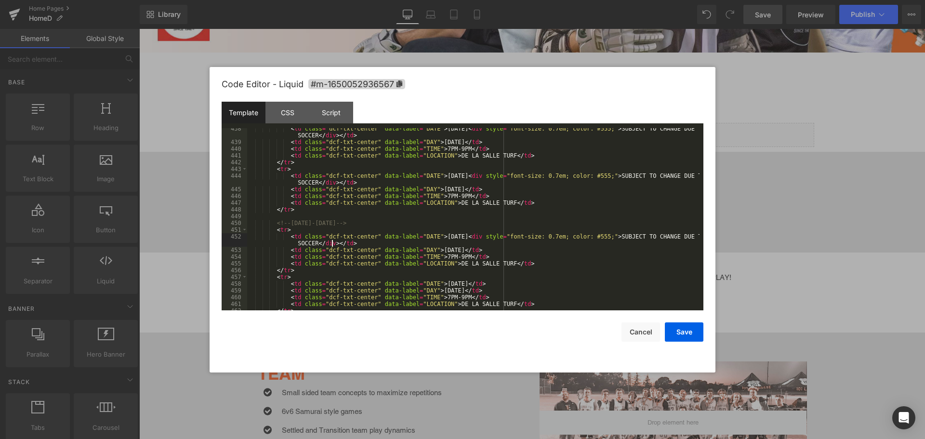
scroll to position [3208, 0]
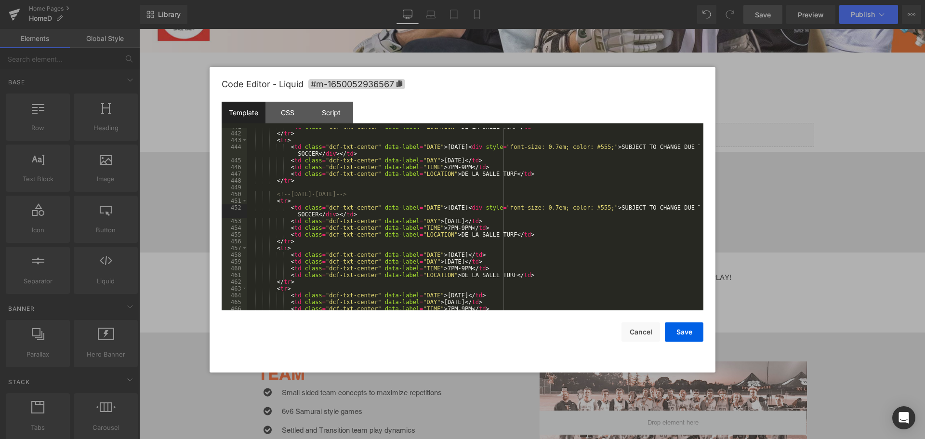
click at [462, 253] on div "< td class = "dcf-txt-center" data-label = "LOCATION" > DE LA SALLE TURF </ td …" at bounding box center [473, 221] width 452 height 196
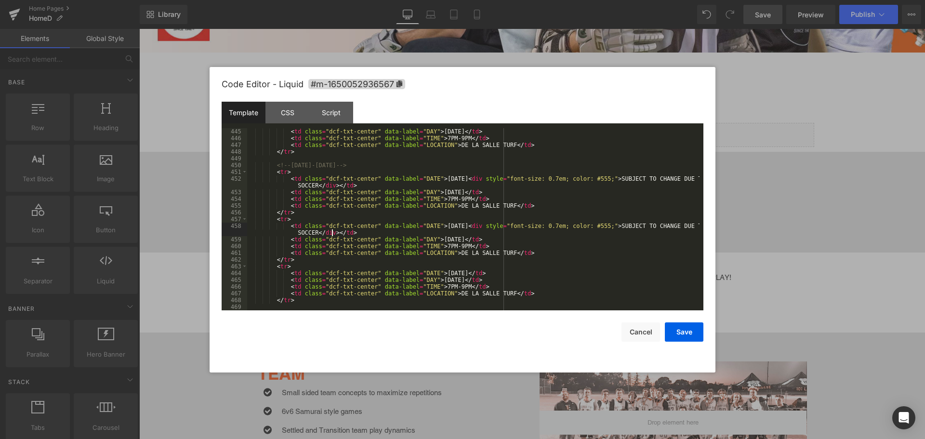
scroll to position [3266, 0]
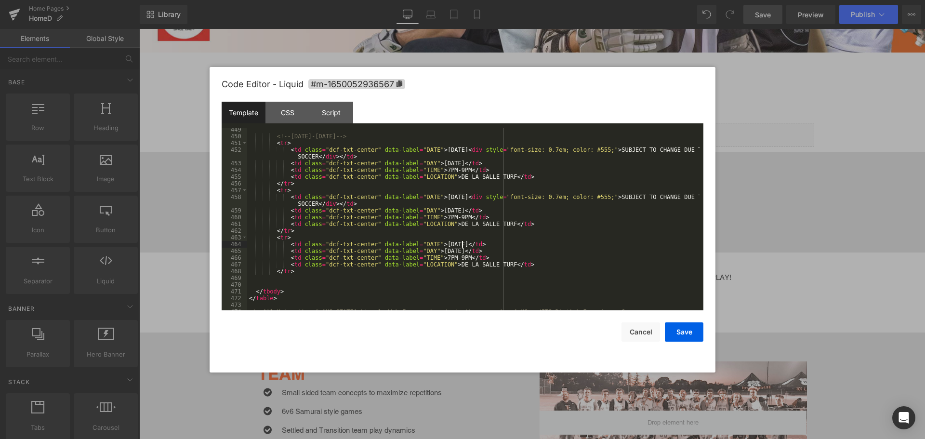
click at [462, 243] on div "<!-- [DATE]-[DATE] --> < tr > < td class = "dcf-txt-center" data-label = "DATE"…" at bounding box center [473, 224] width 452 height 196
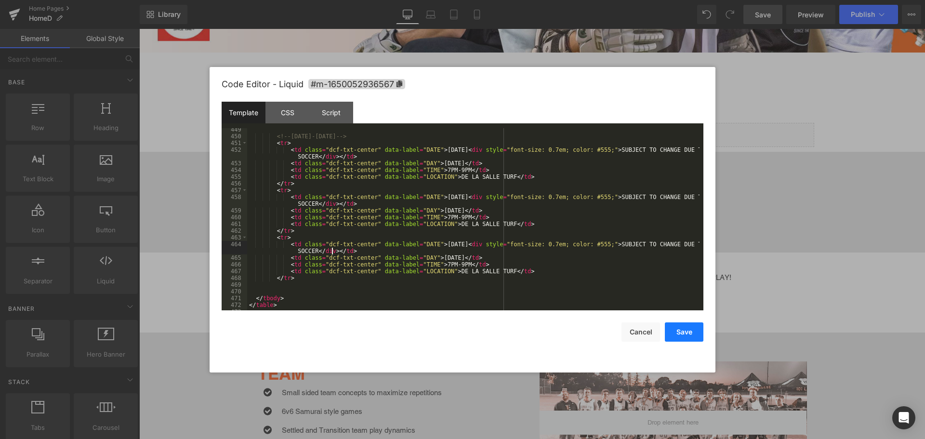
click at [682, 331] on button "Save" at bounding box center [684, 331] width 39 height 19
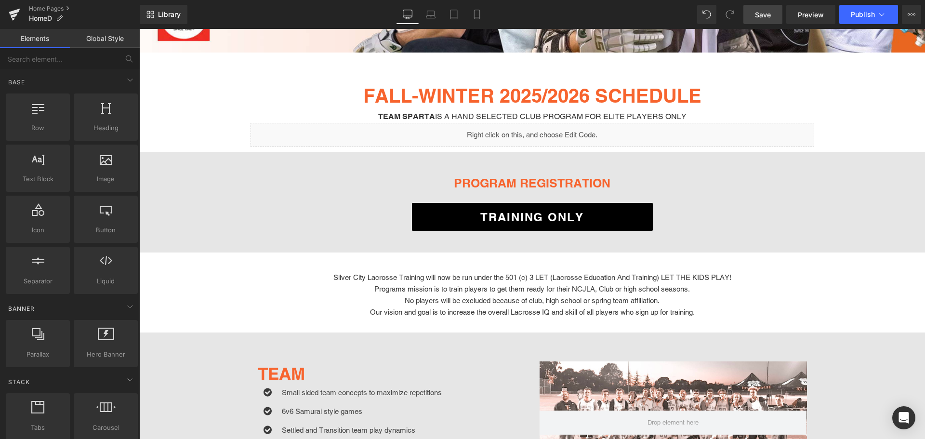
click at [756, 11] on span "Save" at bounding box center [763, 15] width 16 height 10
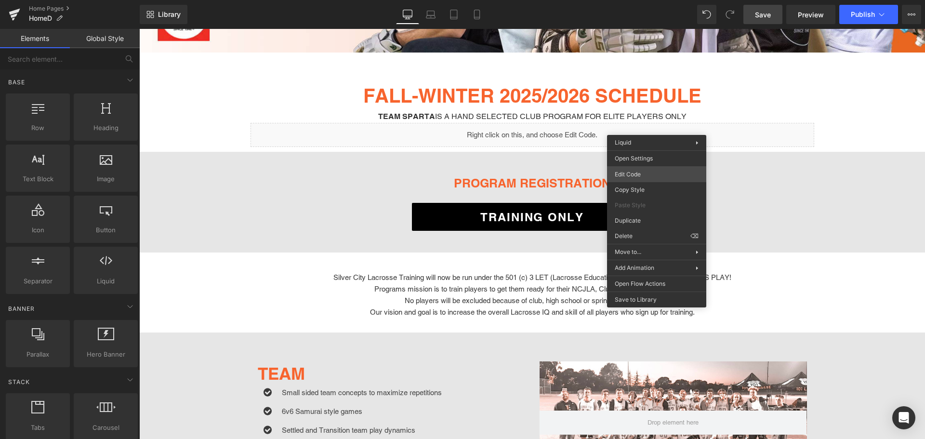
click at [655, 0] on div "You are previewing how the will restyle your page. You can not edit Elements in…" at bounding box center [462, 0] width 925 height 0
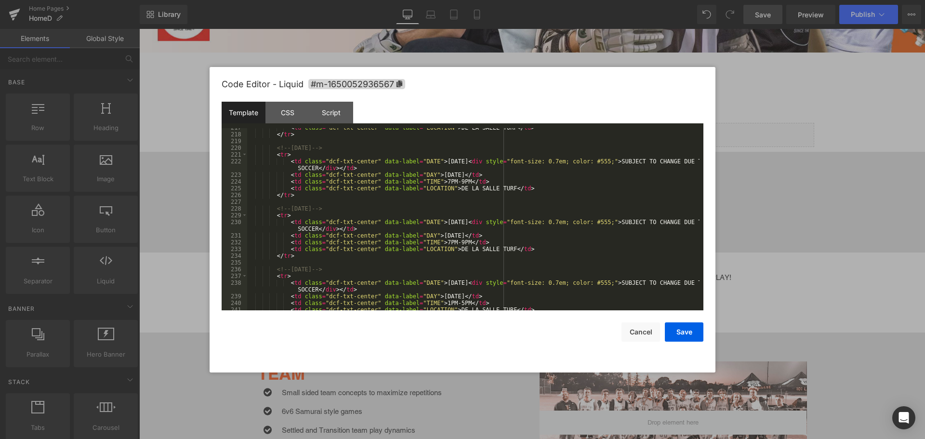
scroll to position [1561, 0]
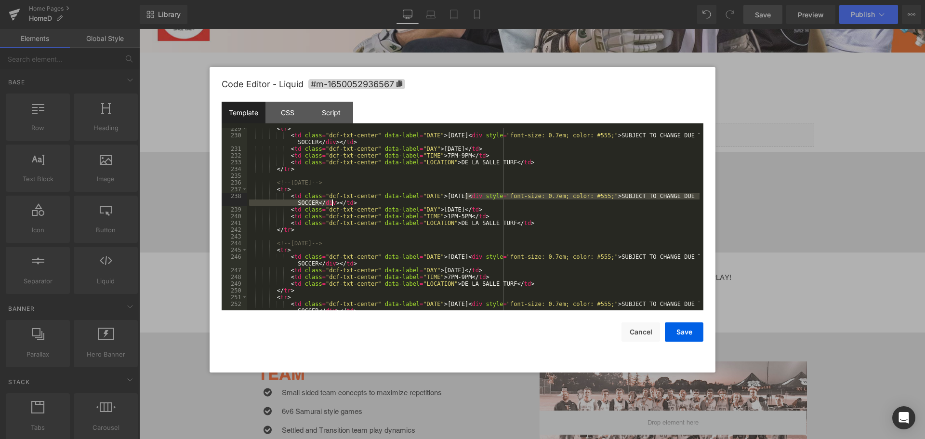
drag, startPoint x: 465, startPoint y: 196, endPoint x: 363, endPoint y: 214, distance: 104.3
click at [333, 204] on div "< tr > < td class = "dcf-txt-center" data-label = "DATE" > [DATE] < div style =…" at bounding box center [473, 226] width 452 height 202
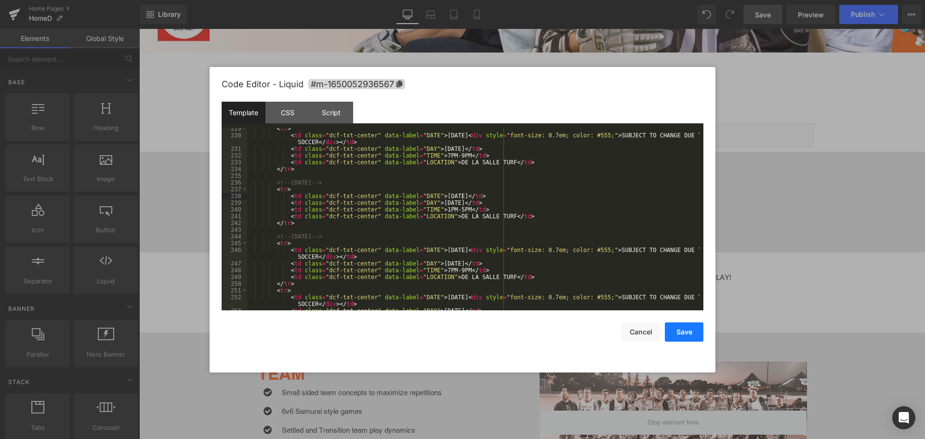
drag, startPoint x: 679, startPoint y: 331, endPoint x: 675, endPoint y: 326, distance: 6.2
click at [675, 326] on button "Save" at bounding box center [684, 331] width 39 height 19
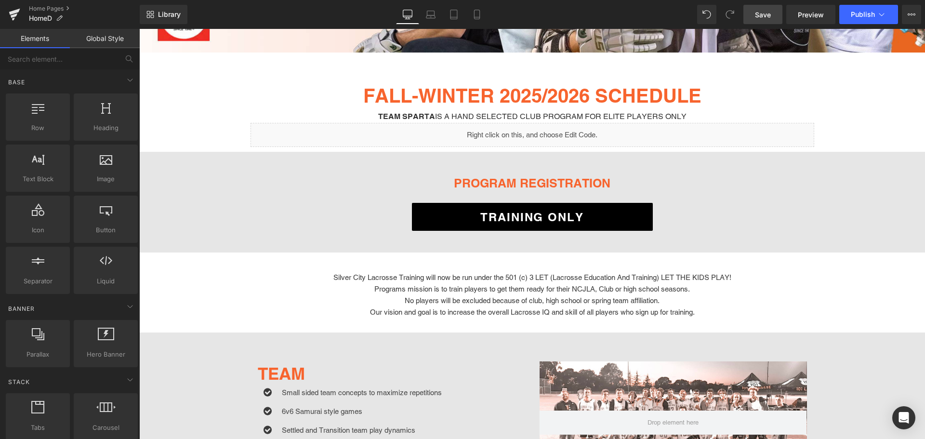
click at [764, 15] on span "Save" at bounding box center [763, 15] width 16 height 10
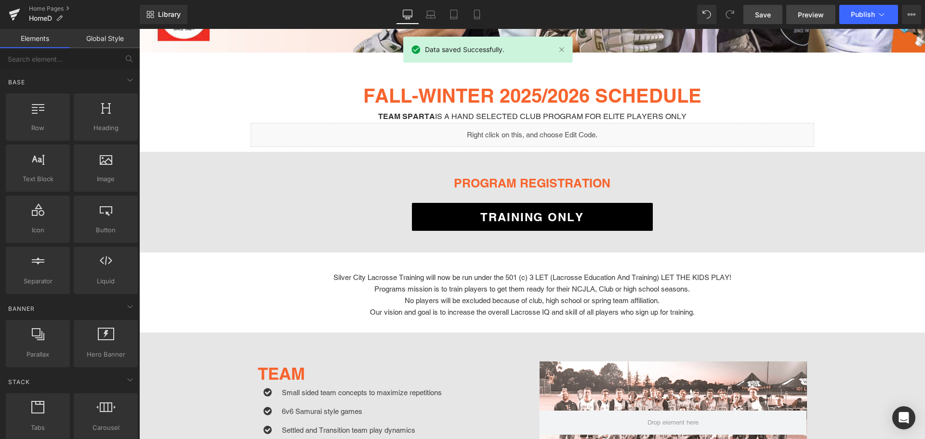
click at [813, 15] on span "Preview" at bounding box center [811, 15] width 26 height 10
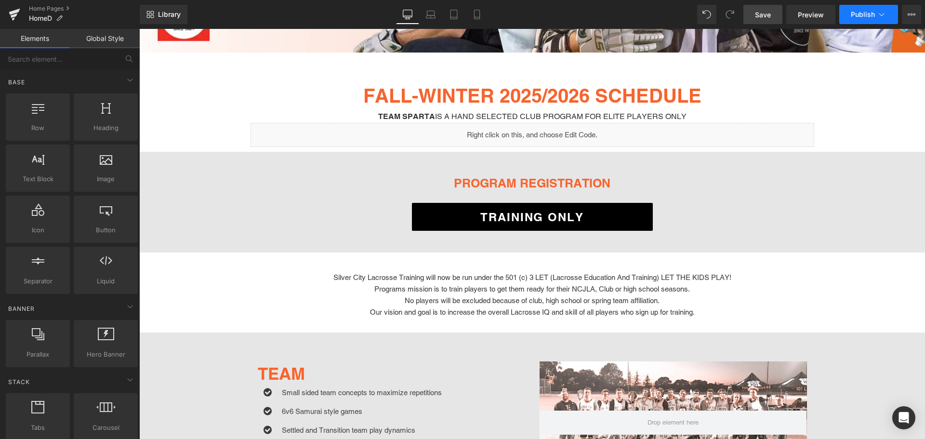
click at [865, 5] on button "Publish" at bounding box center [868, 14] width 59 height 19
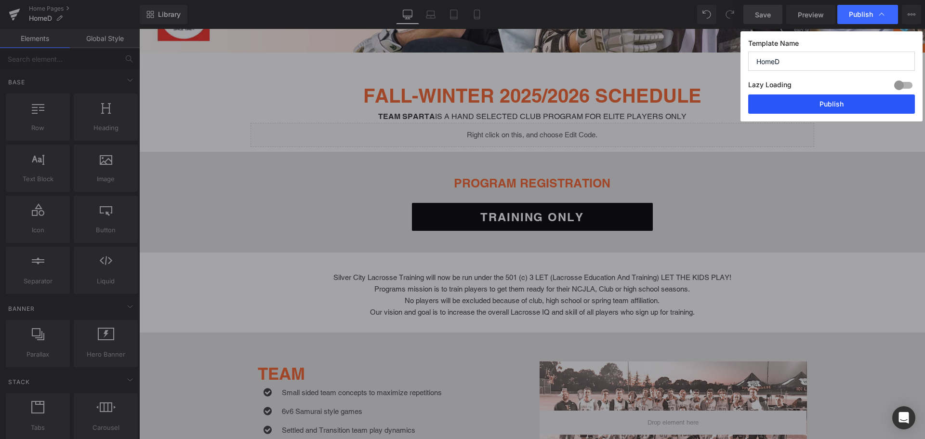
click at [797, 101] on button "Publish" at bounding box center [831, 103] width 167 height 19
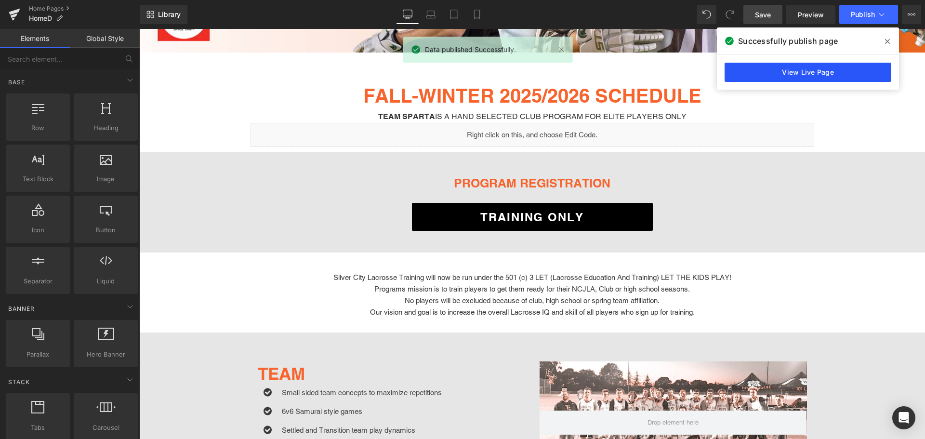
click at [821, 68] on link "View Live Page" at bounding box center [808, 72] width 167 height 19
